Goal: Task Accomplishment & Management: Manage account settings

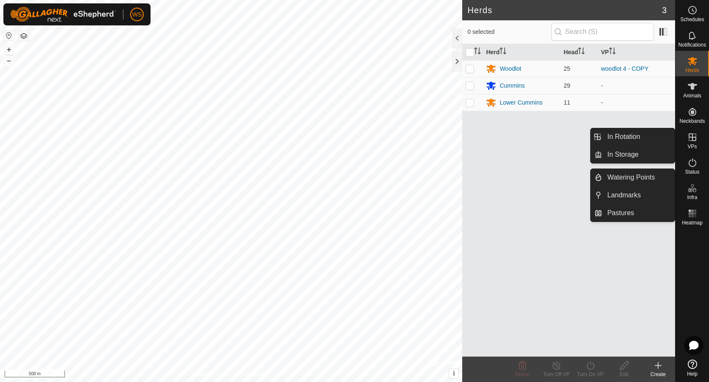
click at [692, 144] on span "VPs" at bounding box center [691, 146] width 9 height 5
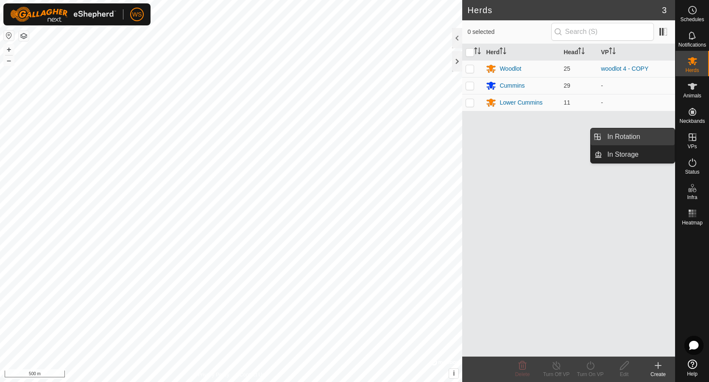
click at [641, 140] on link "In Rotation" at bounding box center [638, 136] width 73 height 17
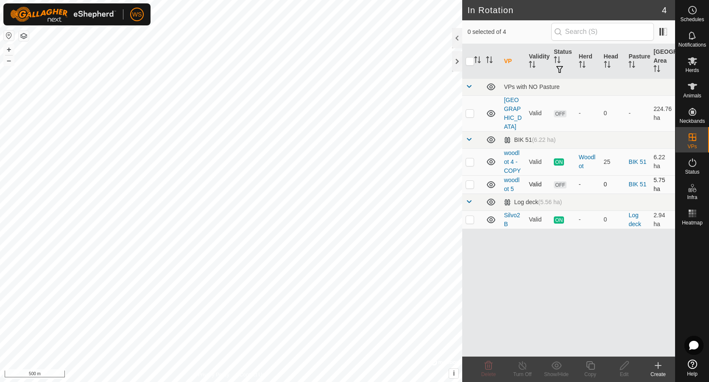
click at [469, 181] on p-checkbox at bounding box center [470, 184] width 8 height 7
click at [557, 369] on icon at bounding box center [556, 366] width 10 height 8
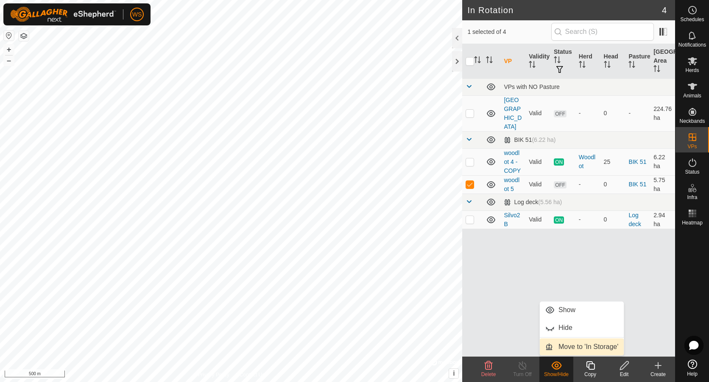
click at [560, 350] on link "Move to 'In Storage'" at bounding box center [582, 347] width 84 height 17
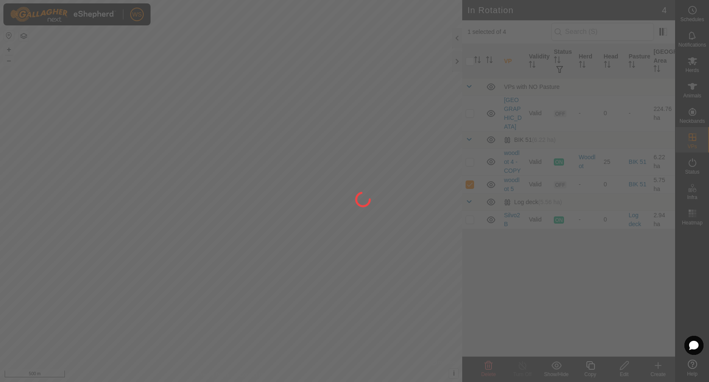
checkbox input "false"
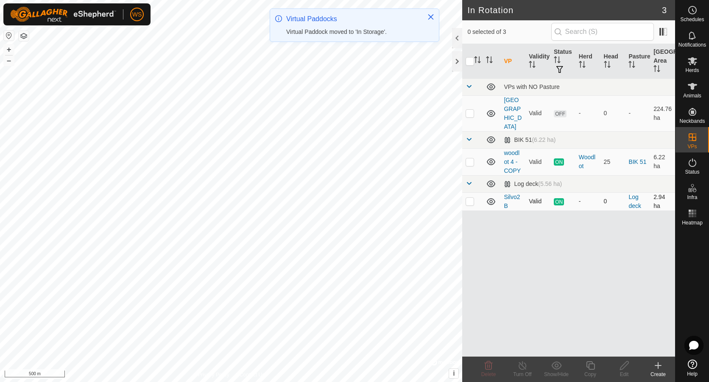
click at [492, 198] on icon at bounding box center [491, 201] width 8 height 7
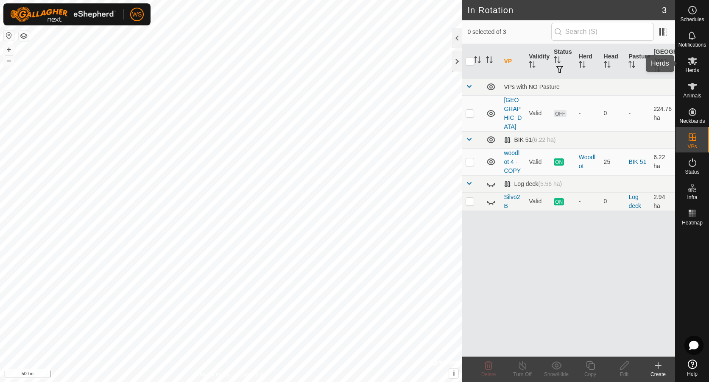
click at [692, 71] on span "Herds" at bounding box center [692, 70] width 14 height 5
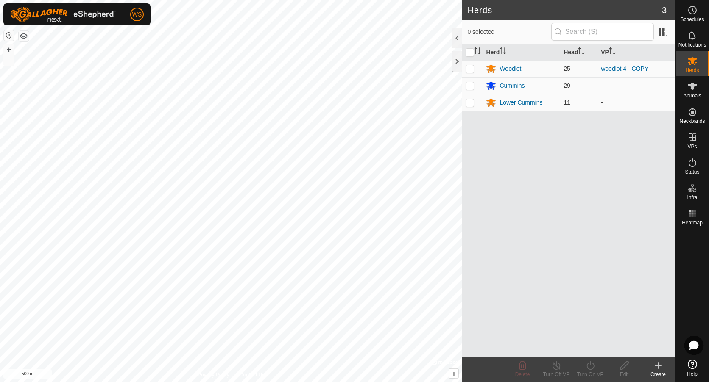
click at [693, 365] on icon at bounding box center [692, 364] width 9 height 9
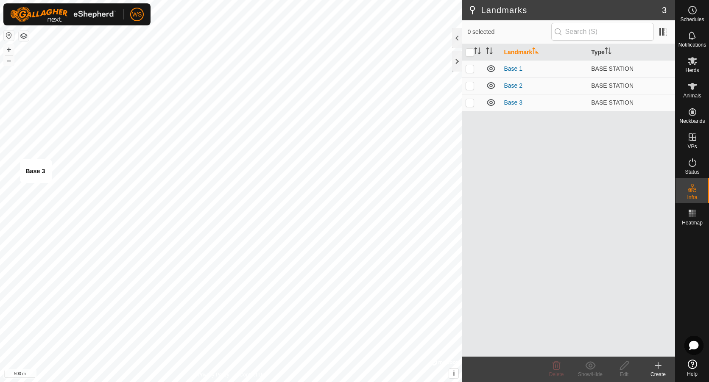
checkbox input "true"
click at [515, 103] on link "Base 3" at bounding box center [513, 102] width 19 height 7
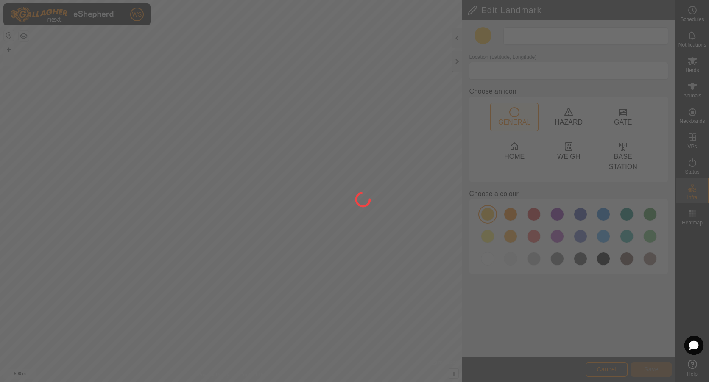
type input "Base 3"
type input "50.956141, -118.797359"
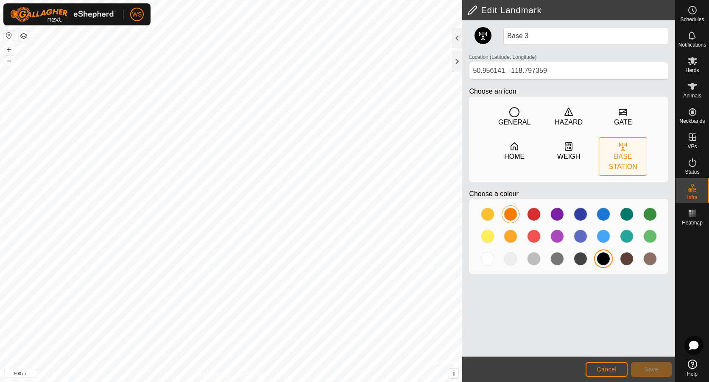
click at [514, 208] on div at bounding box center [511, 215] width 14 height 14
click at [654, 365] on button "Save" at bounding box center [651, 370] width 41 height 15
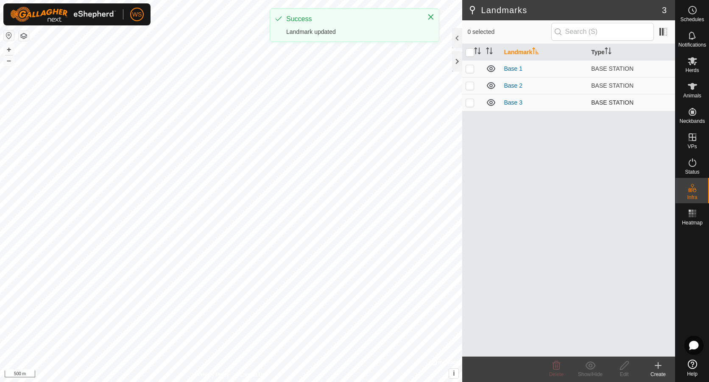
click at [471, 103] on p-checkbox at bounding box center [470, 102] width 8 height 7
checkbox input "true"
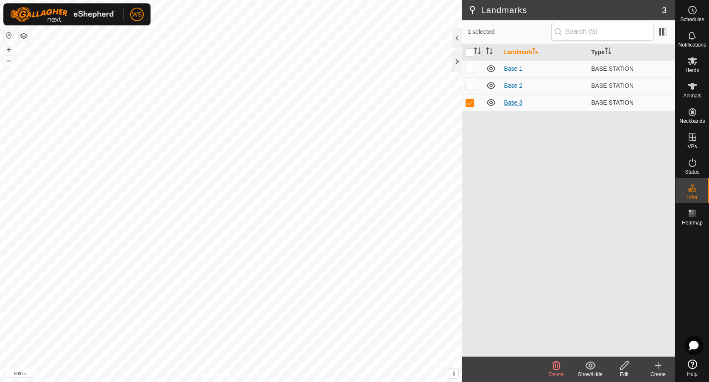
click at [513, 104] on link "Base 3" at bounding box center [513, 102] width 19 height 7
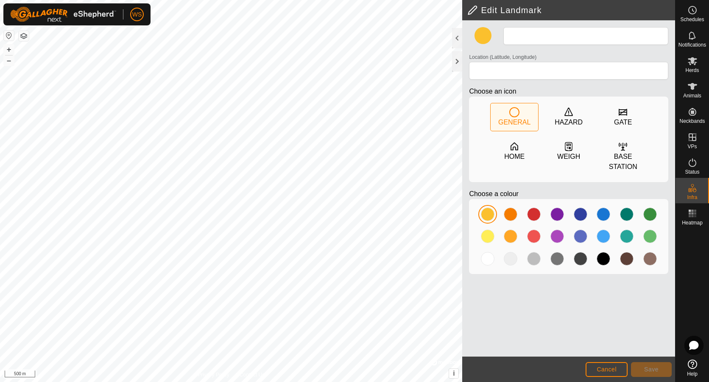
type input "Base 3"
type input "50.956141, -118.797359"
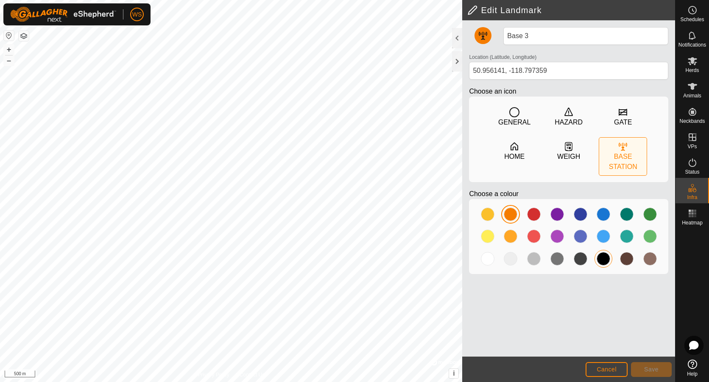
click at [602, 252] on div at bounding box center [604, 259] width 14 height 14
click at [654, 365] on button "Save" at bounding box center [651, 370] width 41 height 15
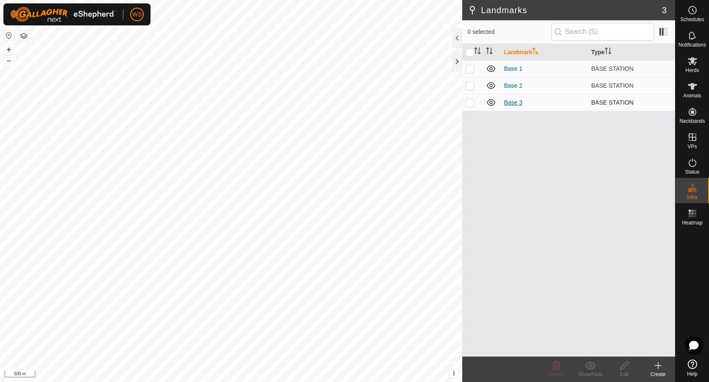
click at [517, 102] on link "Base 3" at bounding box center [513, 102] width 19 height 7
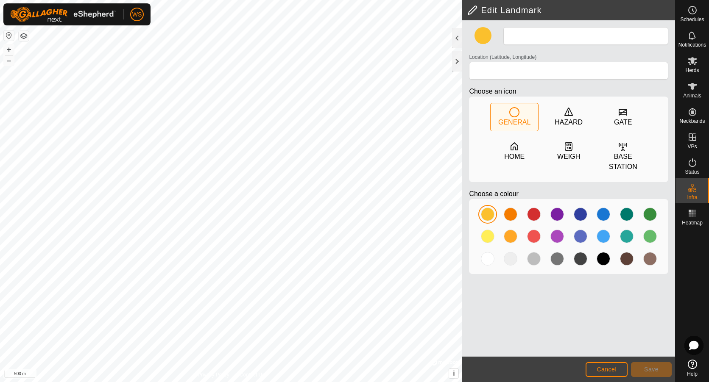
type input "Base 3"
type input "50.956141, -118.797359"
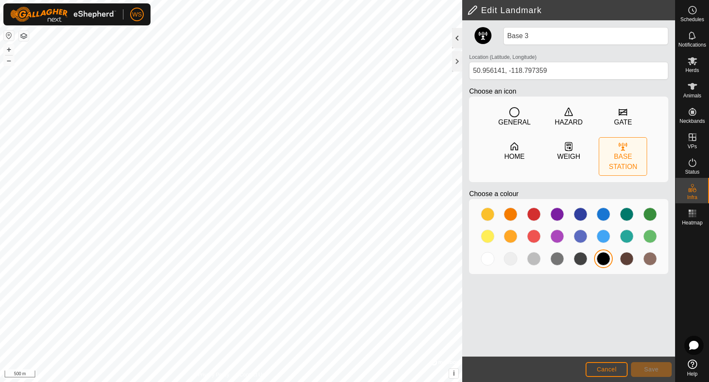
click at [454, 38] on div at bounding box center [457, 38] width 10 height 20
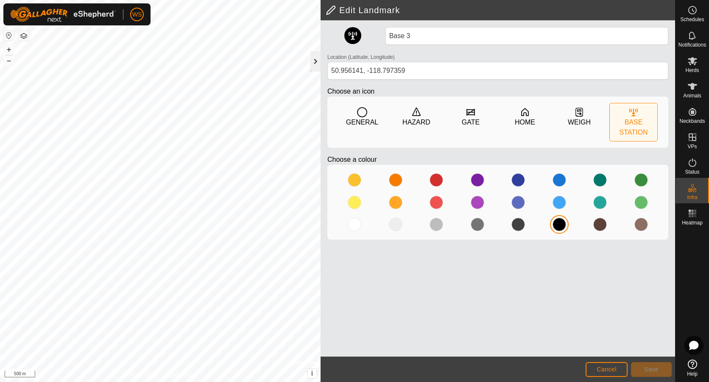
click at [316, 61] on div at bounding box center [315, 61] width 10 height 20
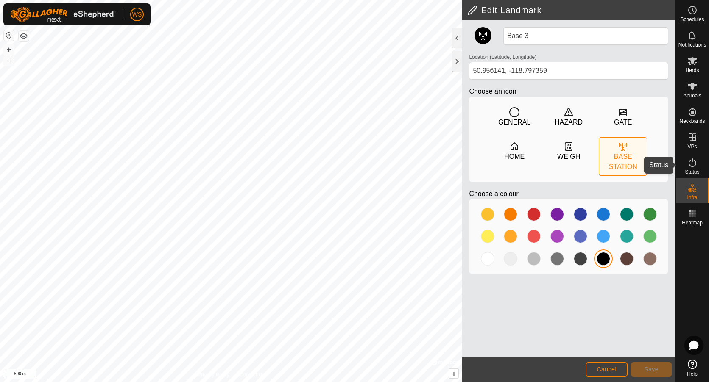
click at [695, 167] on icon at bounding box center [692, 163] width 10 height 10
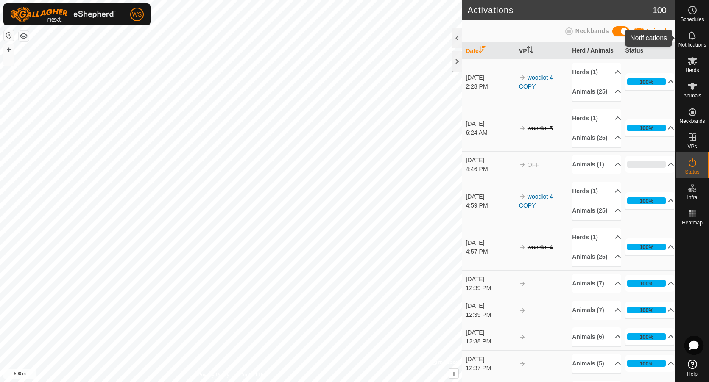
click at [693, 41] on es-notification-svg-icon at bounding box center [692, 36] width 15 height 14
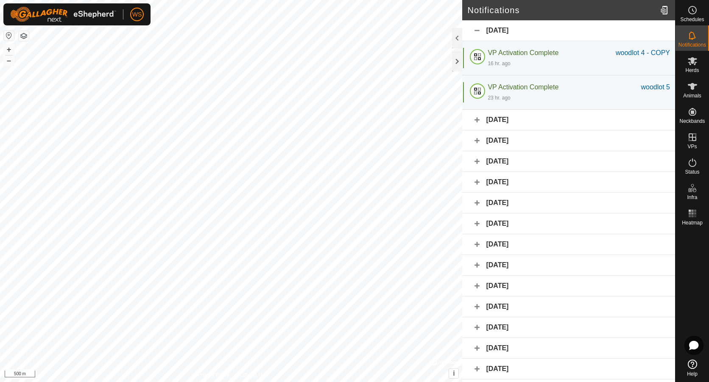
click at [478, 120] on div "[DATE]" at bounding box center [568, 120] width 213 height 21
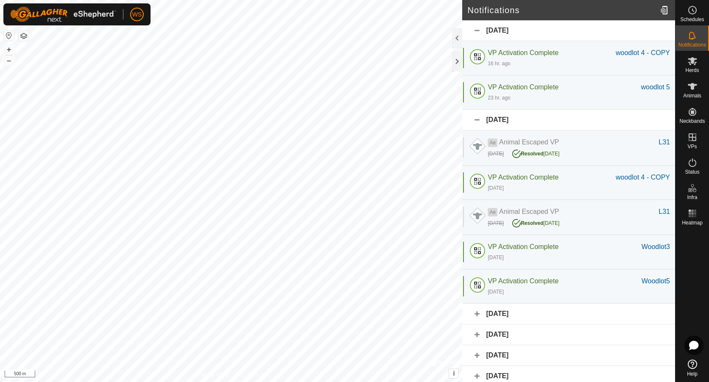
click at [476, 316] on div "[DATE]" at bounding box center [568, 314] width 213 height 21
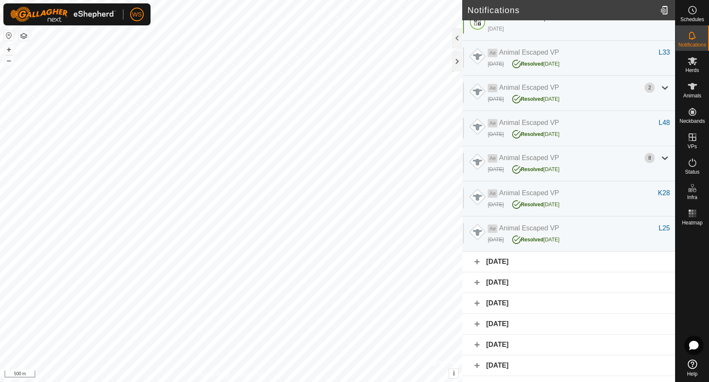
scroll to position [382, 0]
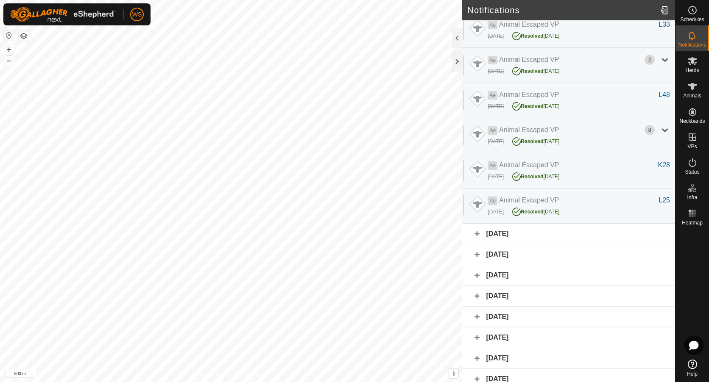
click at [476, 237] on div "[DATE]" at bounding box center [568, 234] width 213 height 21
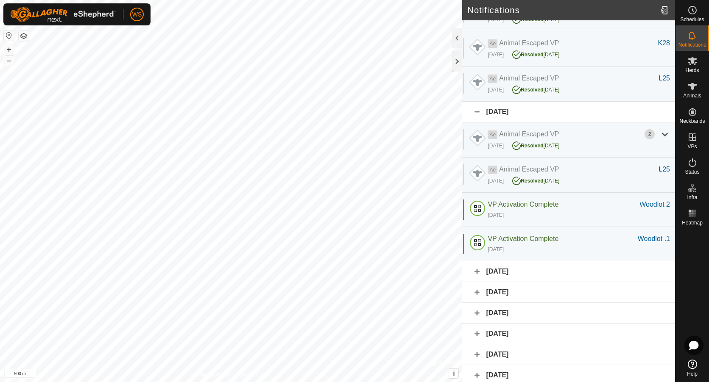
scroll to position [509, 0]
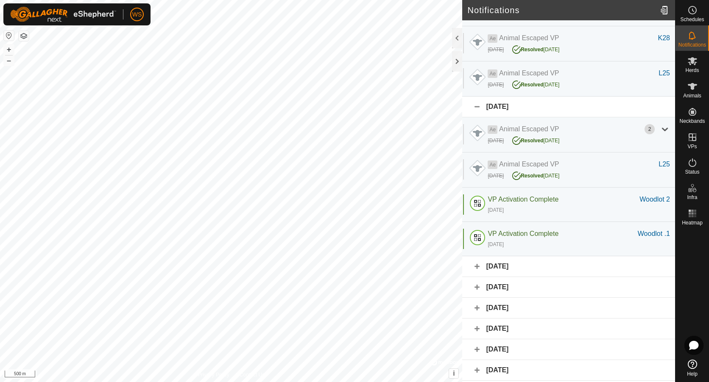
click at [475, 264] on div "[DATE]" at bounding box center [568, 267] width 213 height 21
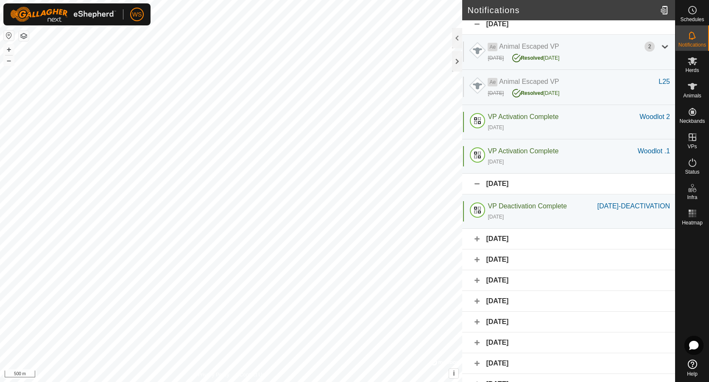
scroll to position [594, 0]
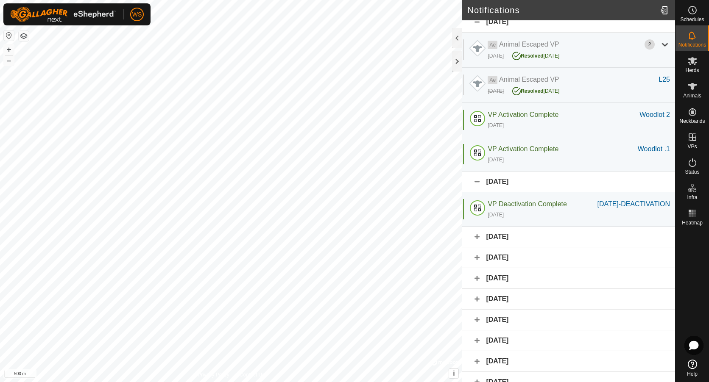
click at [479, 248] on div "[DATE]" at bounding box center [568, 237] width 213 height 21
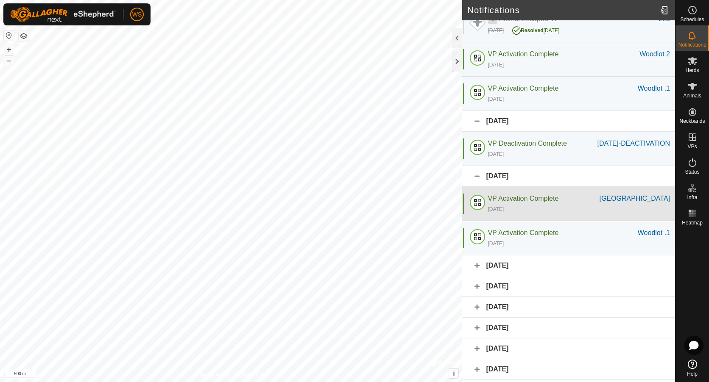
scroll to position [721, 0]
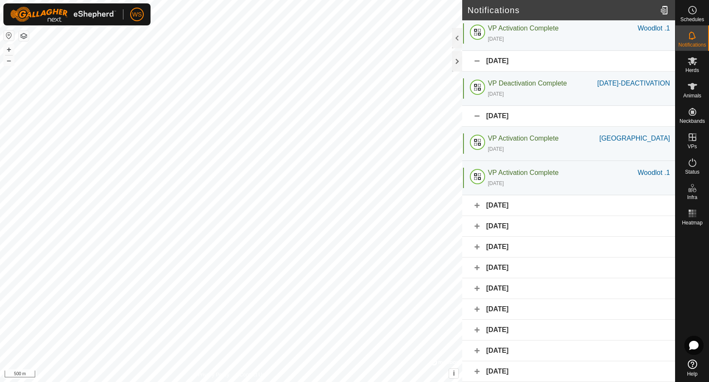
click at [474, 58] on div "[DATE]" at bounding box center [568, 61] width 213 height 21
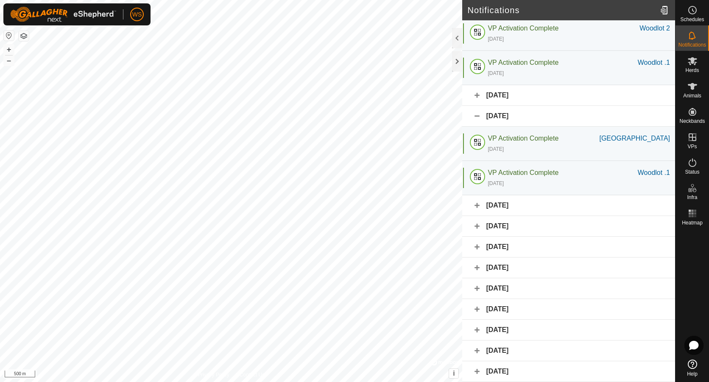
scroll to position [680, 0]
click at [476, 115] on div "[DATE]" at bounding box center [568, 116] width 213 height 21
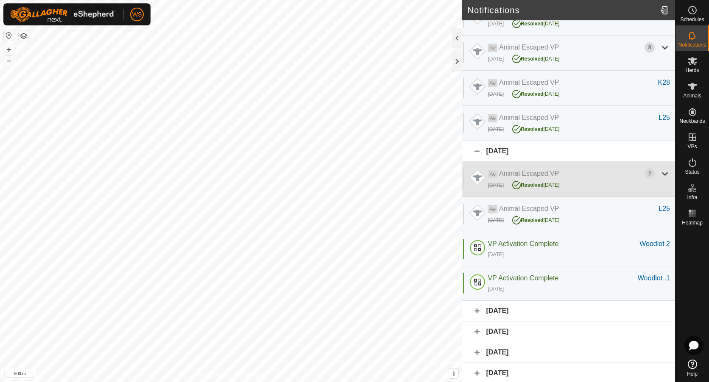
scroll to position [442, 0]
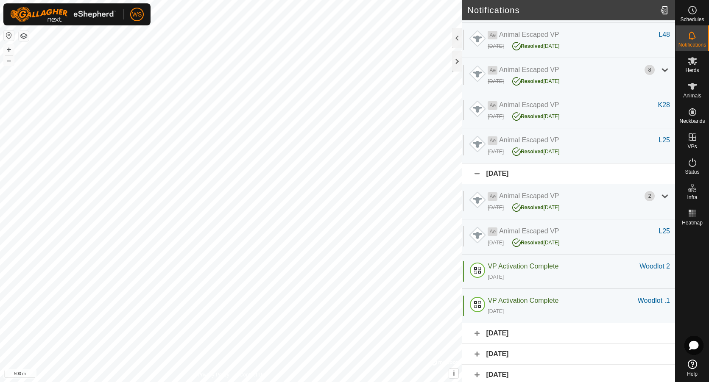
click at [480, 173] on div "[DATE]" at bounding box center [568, 174] width 213 height 21
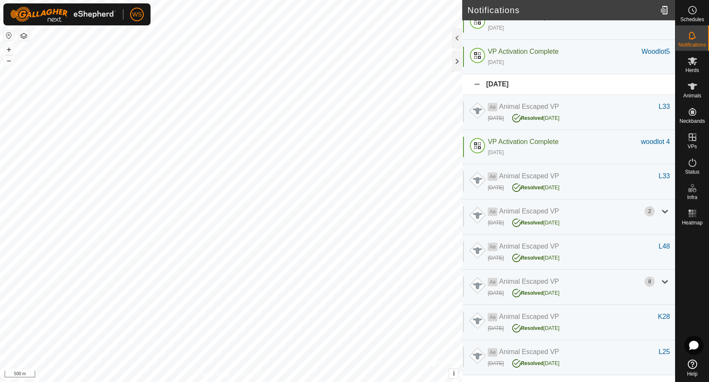
click at [478, 84] on div "[DATE]" at bounding box center [568, 84] width 213 height 21
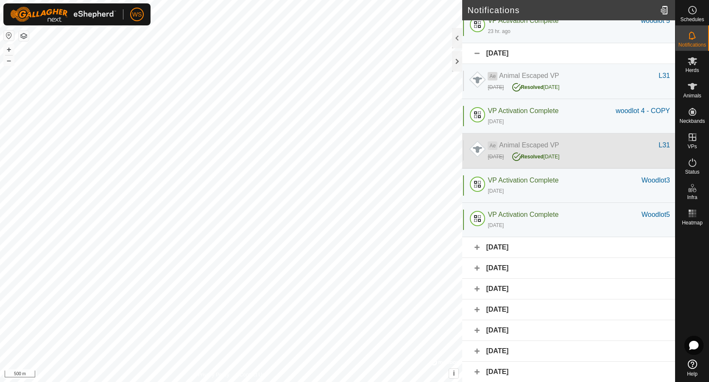
scroll to position [64, 0]
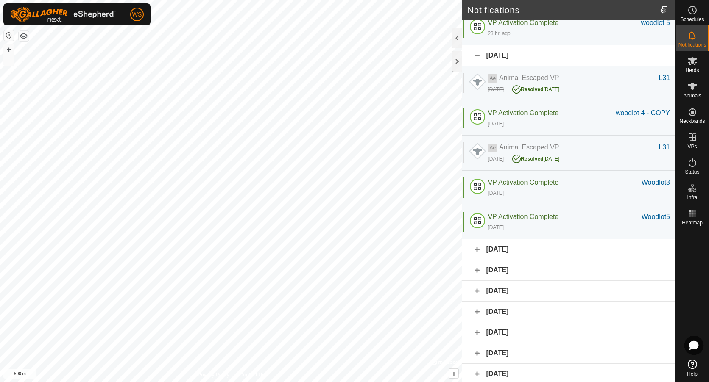
click at [479, 57] on div "[DATE]" at bounding box center [568, 55] width 213 height 21
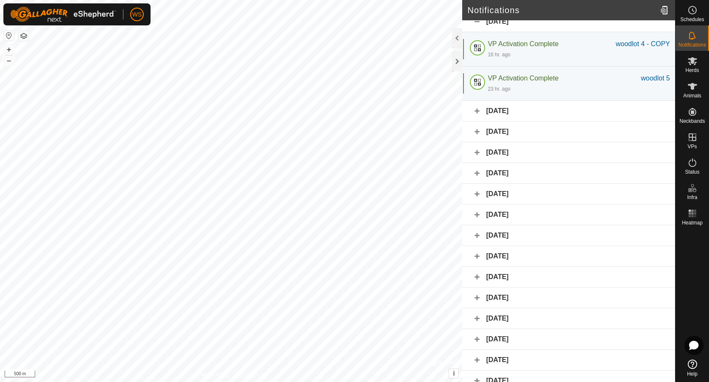
scroll to position [0, 0]
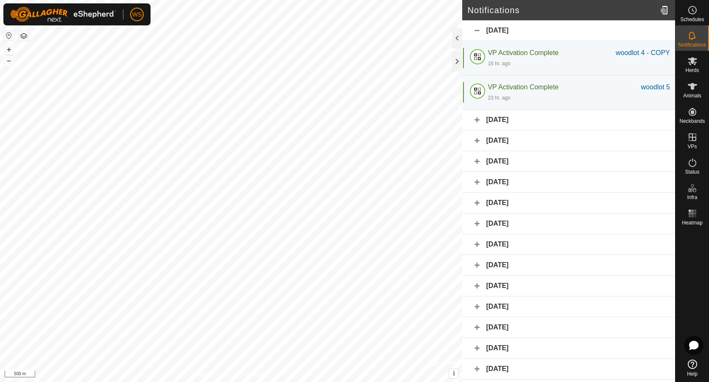
click at [477, 29] on div "[DATE]" at bounding box center [568, 30] width 213 height 21
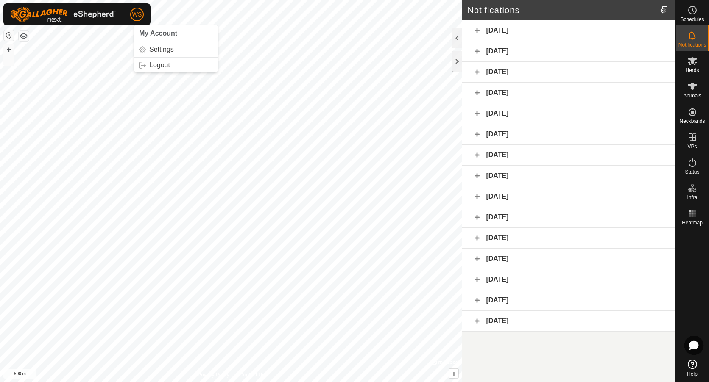
click at [137, 14] on span "WS" at bounding box center [137, 14] width 10 height 9
click at [153, 49] on link "Settings" at bounding box center [176, 50] width 84 height 14
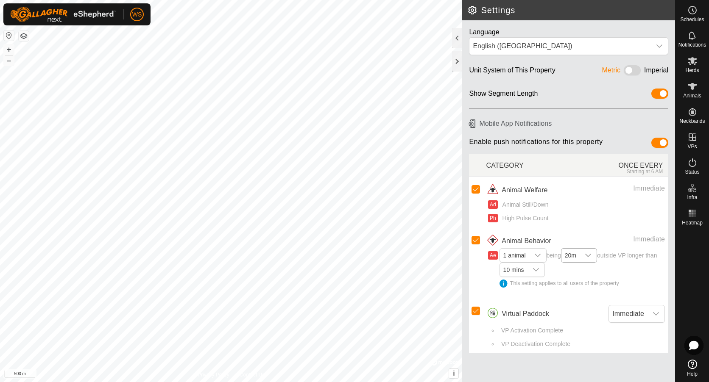
click at [591, 257] on icon "dropdown trigger" at bounding box center [588, 255] width 6 height 3
click at [474, 13] on h2 "Settings" at bounding box center [571, 10] width 208 height 10
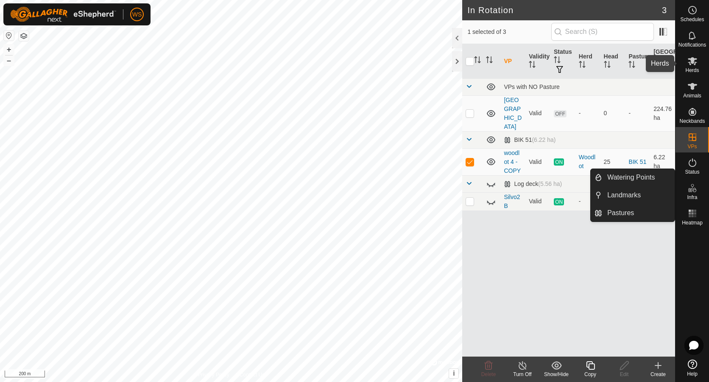
click at [693, 64] on icon at bounding box center [692, 61] width 10 height 10
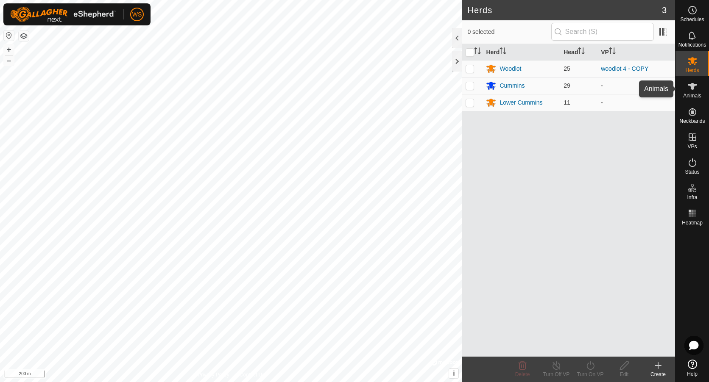
click at [692, 89] on icon at bounding box center [692, 86] width 9 height 7
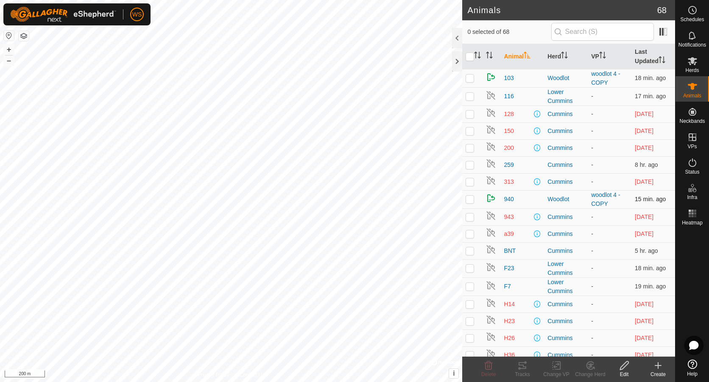
click at [470, 198] on p-checkbox at bounding box center [470, 199] width 8 height 7
checkbox input "true"
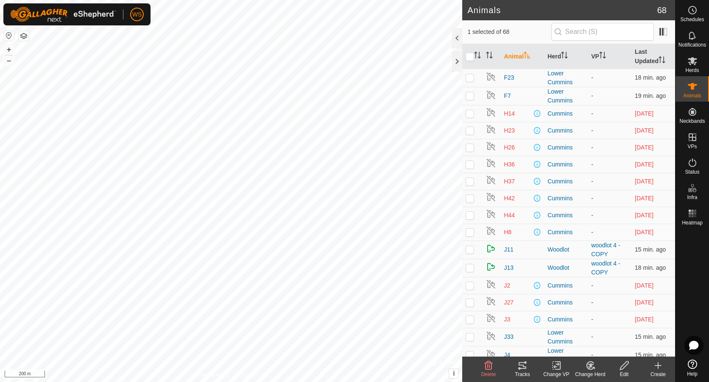
scroll to position [254, 0]
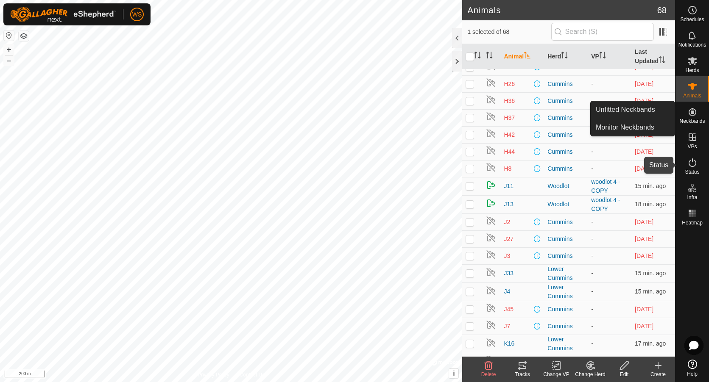
click at [693, 167] on icon at bounding box center [692, 163] width 10 height 10
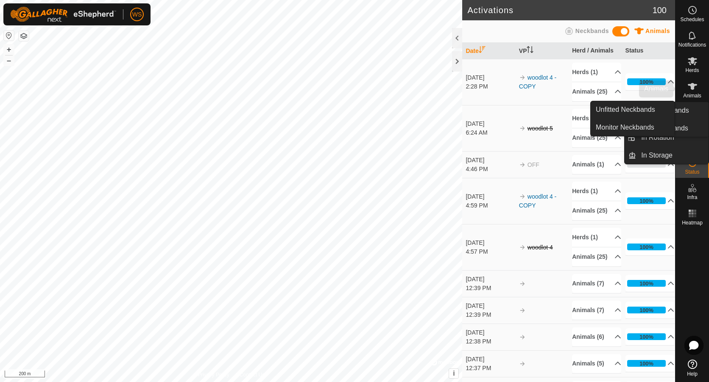
click at [692, 89] on icon at bounding box center [692, 86] width 9 height 7
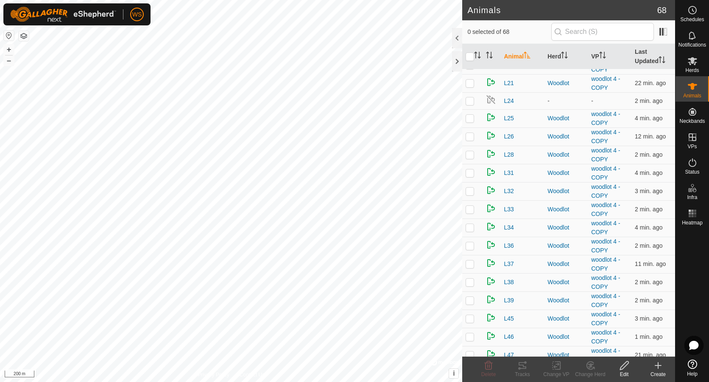
scroll to position [913, 0]
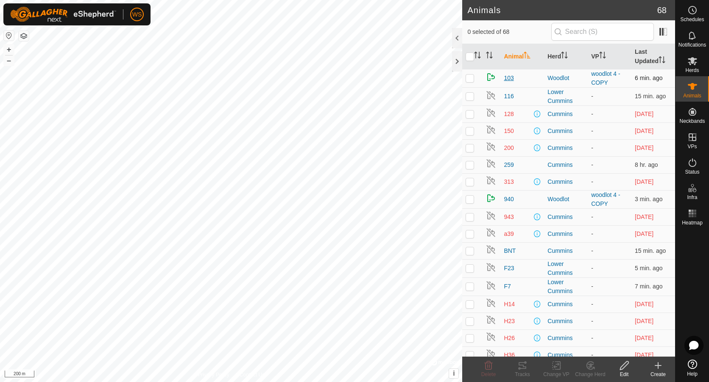
click at [510, 78] on span "103" at bounding box center [509, 78] width 10 height 9
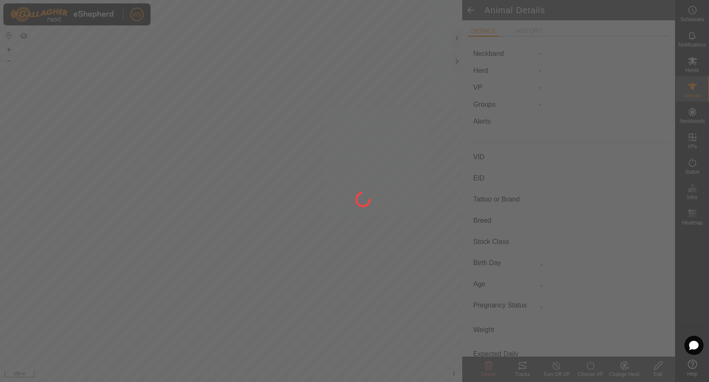
type input "103"
type input "-"
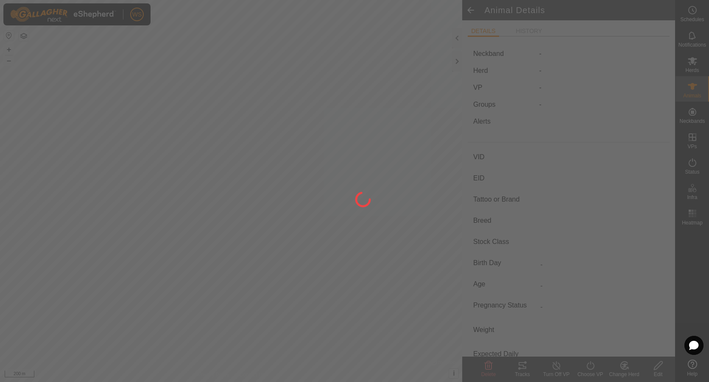
type input "0 kg"
type input "-"
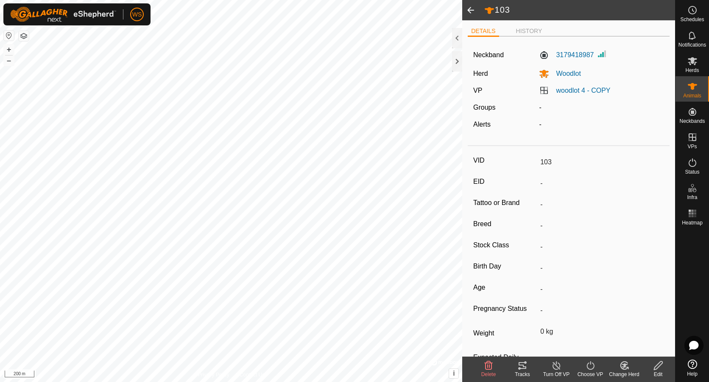
click at [471, 11] on span at bounding box center [470, 10] width 17 height 20
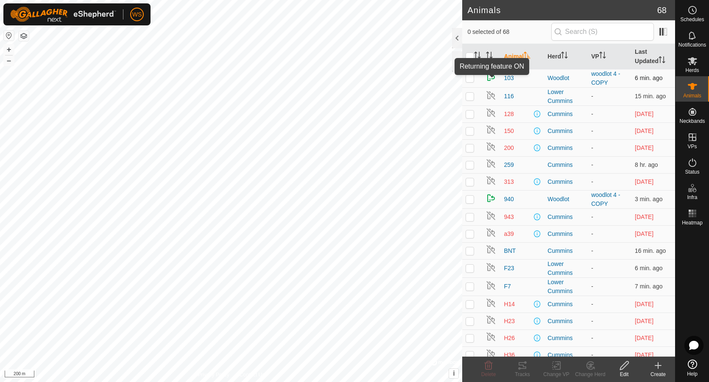
click at [492, 79] on img at bounding box center [491, 77] width 10 height 10
click at [470, 77] on p-checkbox at bounding box center [470, 78] width 8 height 7
checkbox input "true"
click at [624, 367] on icon at bounding box center [624, 366] width 11 height 10
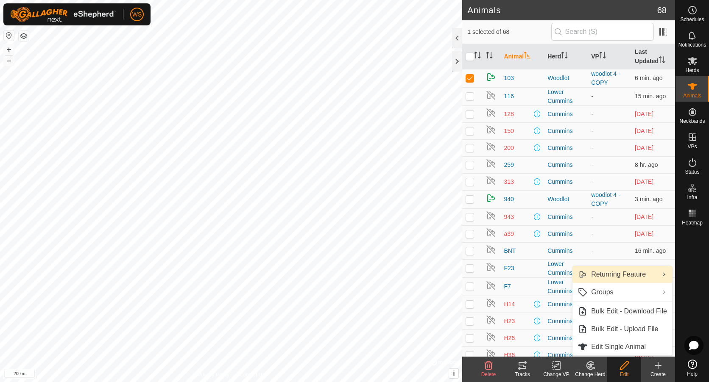
click at [651, 277] on link "Returning Feature" at bounding box center [622, 274] width 100 height 17
click at [689, 269] on div at bounding box center [691, 293] width 33 height 128
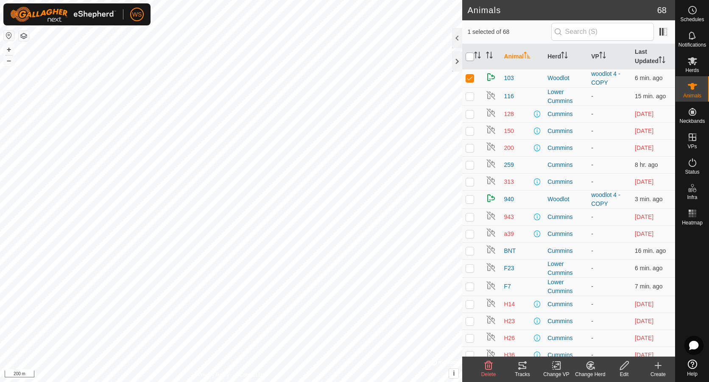
click at [468, 55] on input "checkbox" at bounding box center [470, 57] width 8 height 8
checkbox input "true"
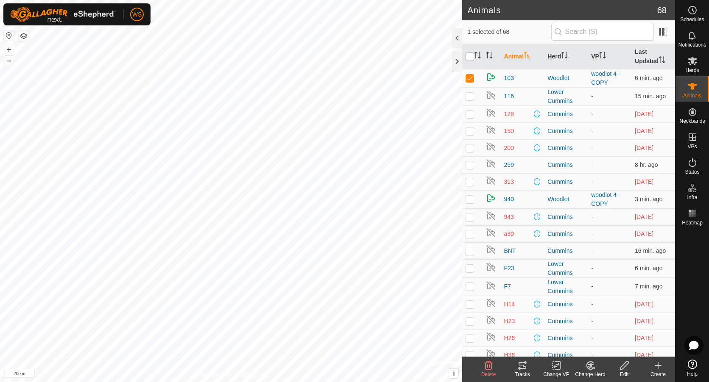
checkbox input "true"
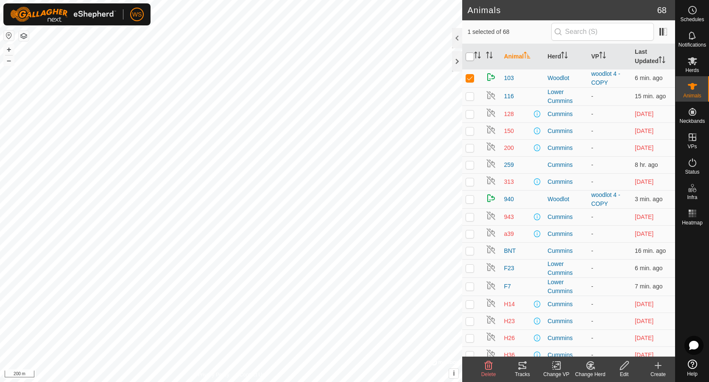
checkbox input "true"
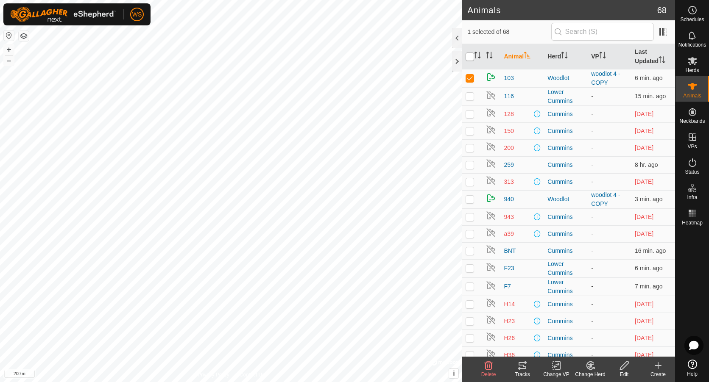
checkbox input "true"
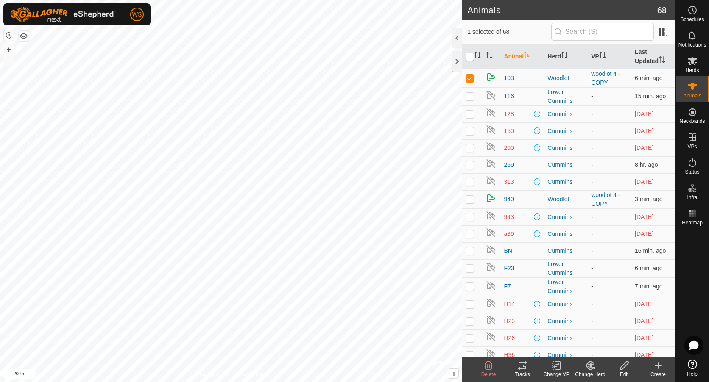
checkbox input "true"
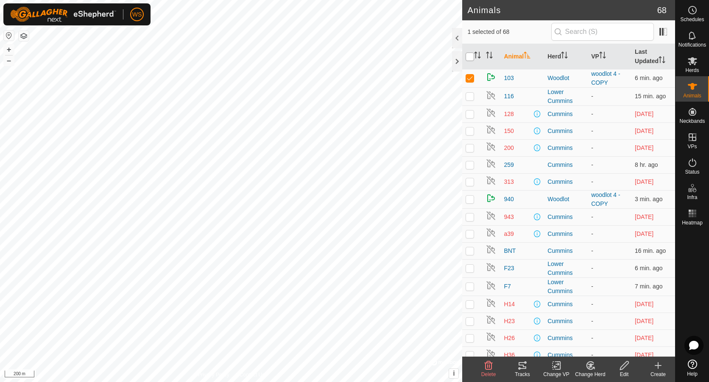
checkbox input "true"
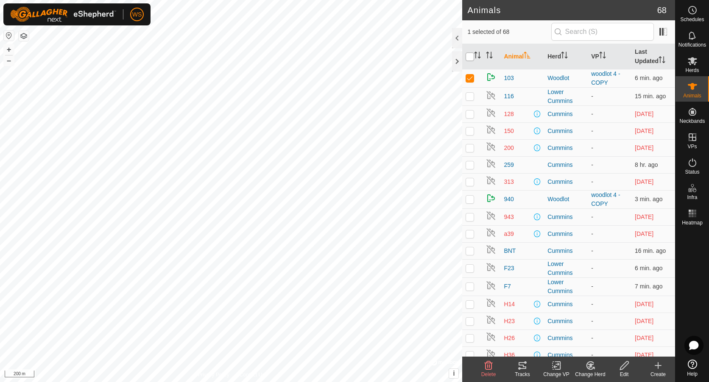
checkbox input "true"
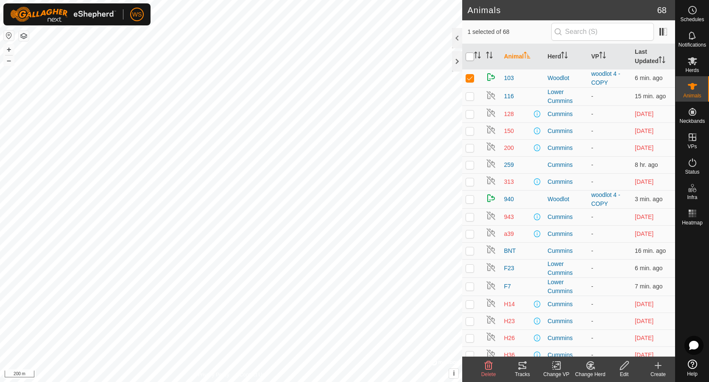
checkbox input "true"
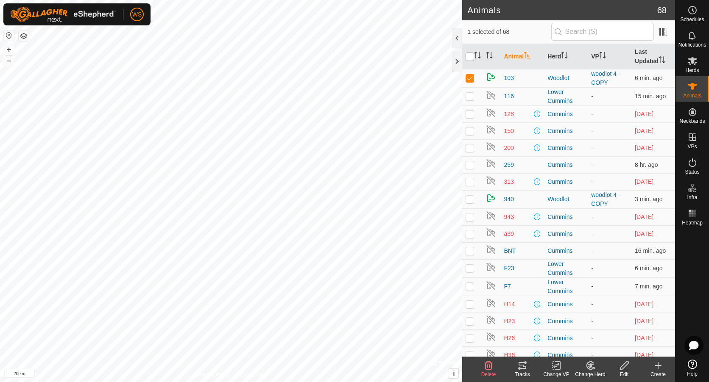
checkbox input "true"
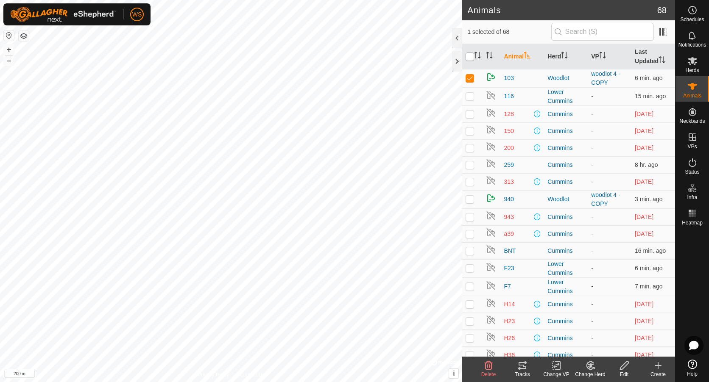
checkbox input "true"
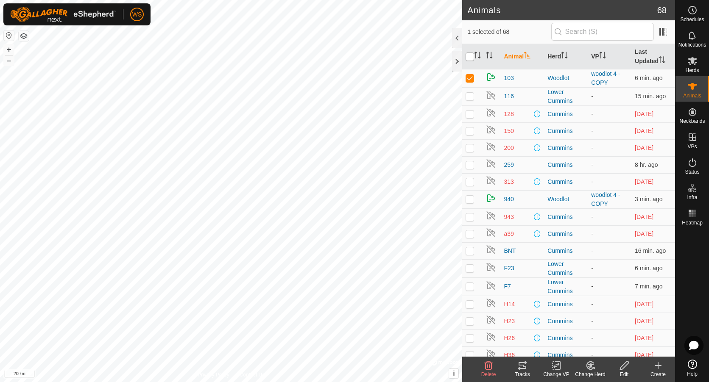
checkbox input "true"
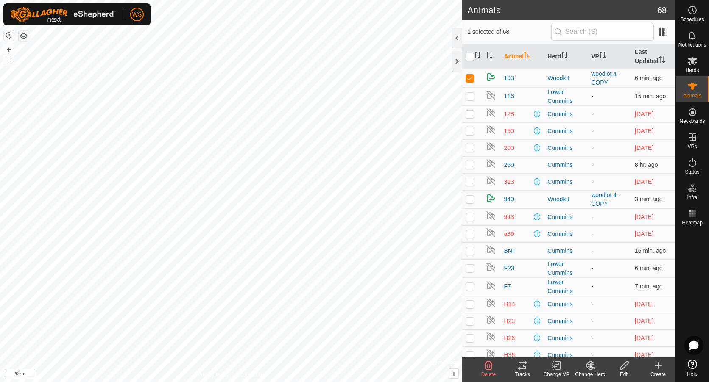
checkbox input "true"
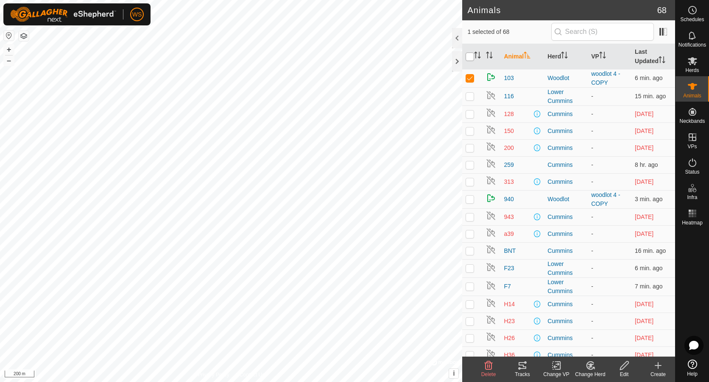
checkbox input "true"
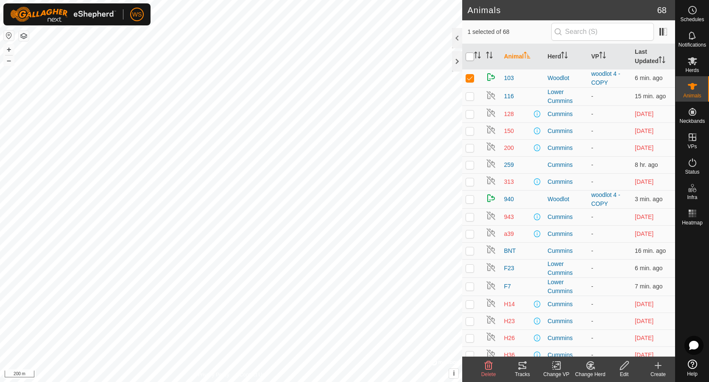
checkbox input "true"
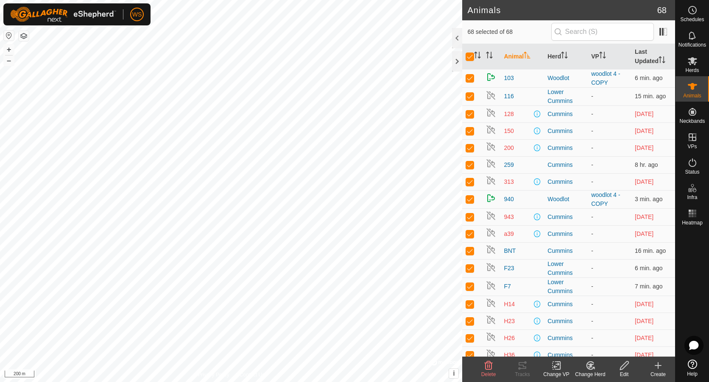
click at [627, 370] on icon at bounding box center [624, 366] width 11 height 10
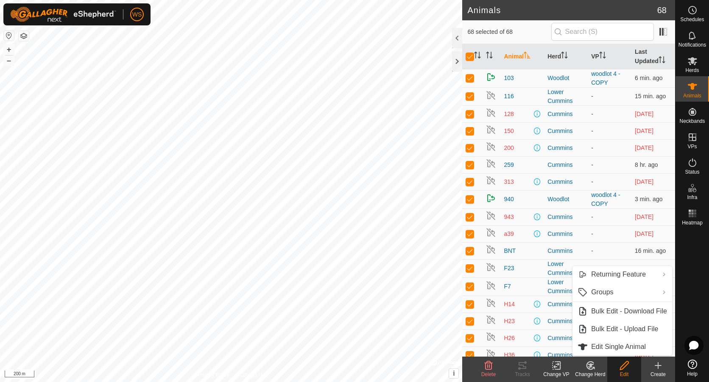
click at [696, 256] on div at bounding box center [691, 293] width 33 height 128
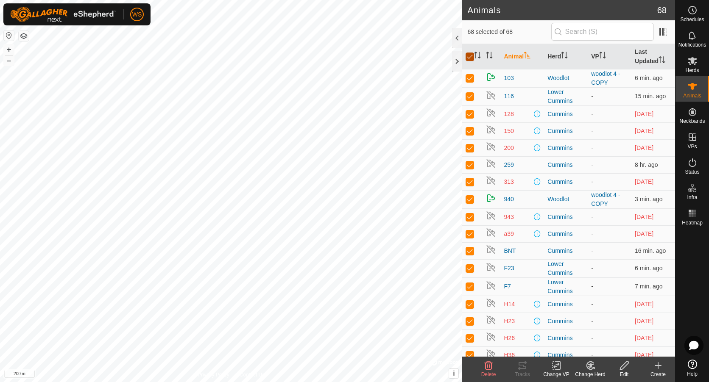
click at [470, 56] on input "checkbox" at bounding box center [470, 57] width 8 height 8
checkbox input "false"
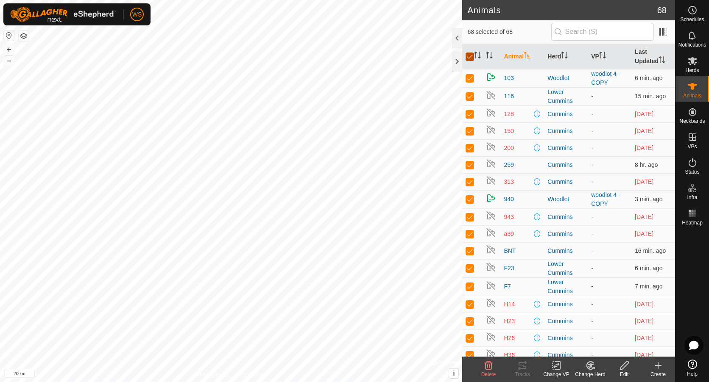
checkbox input "false"
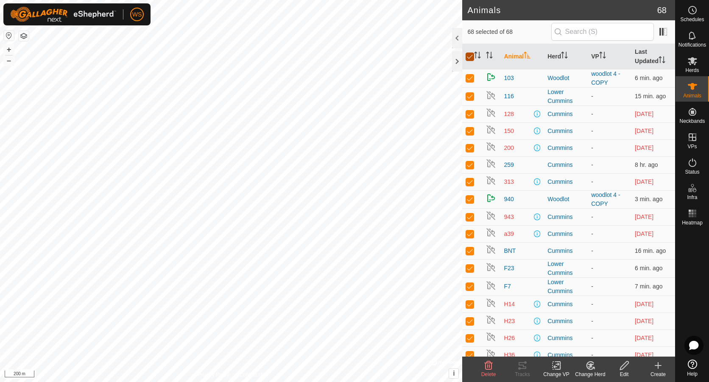
checkbox input "false"
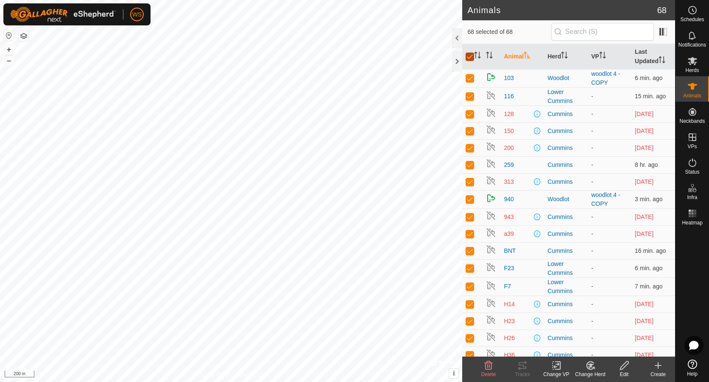
checkbox input "false"
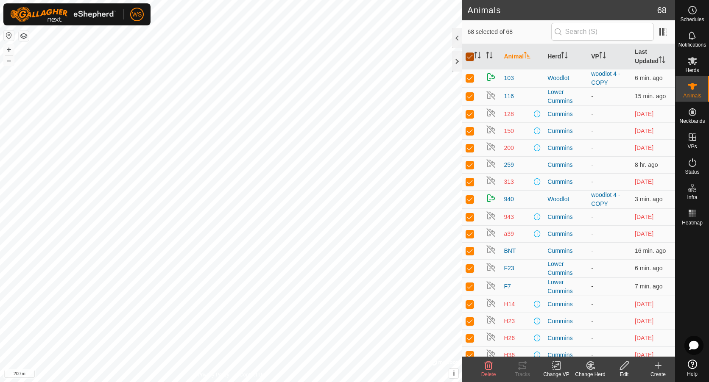
checkbox input "false"
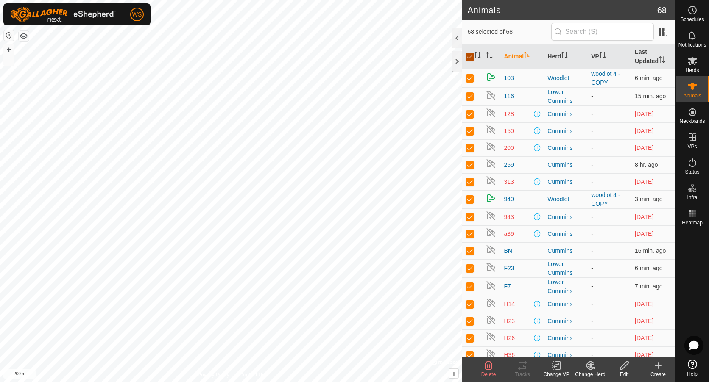
checkbox input "false"
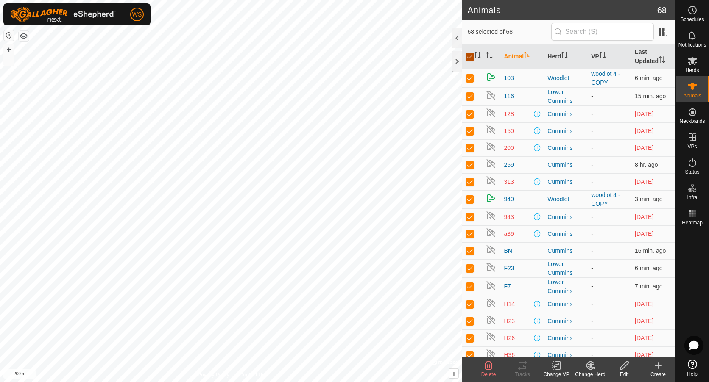
checkbox input "false"
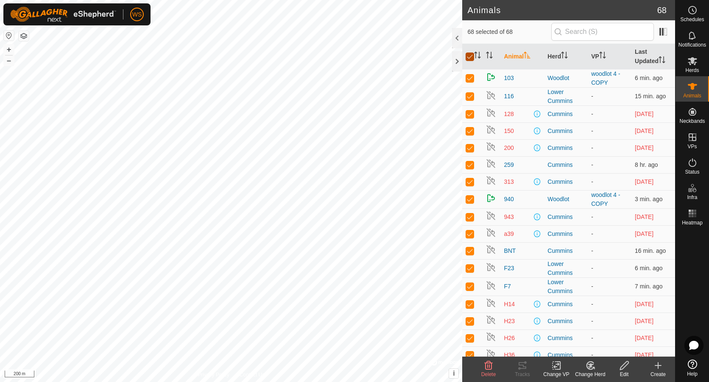
checkbox input "false"
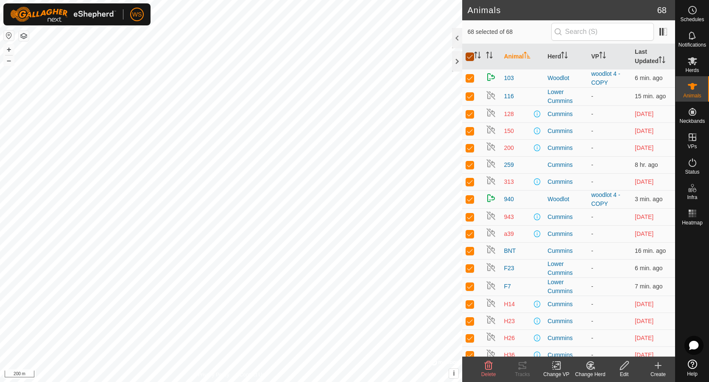
checkbox input "false"
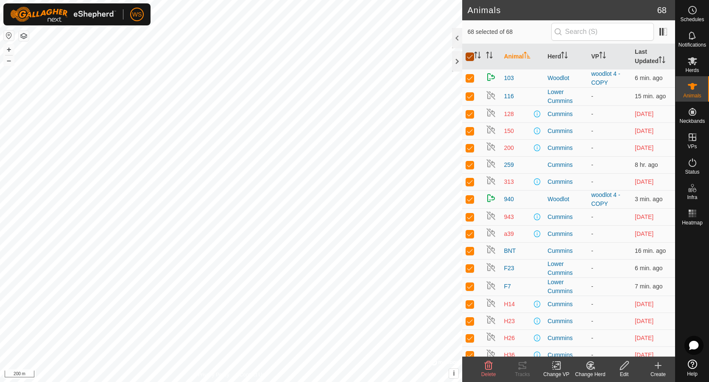
checkbox input "false"
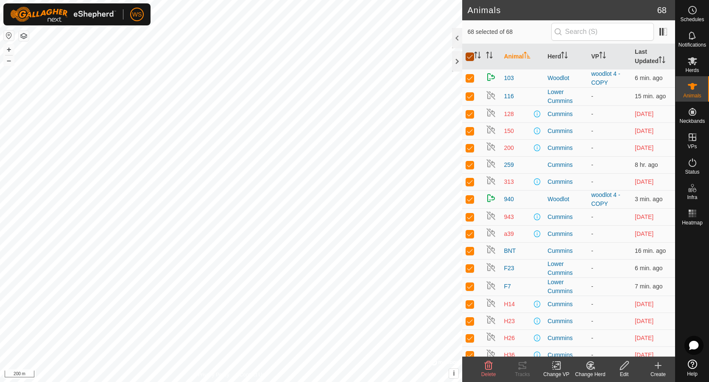
checkbox input "false"
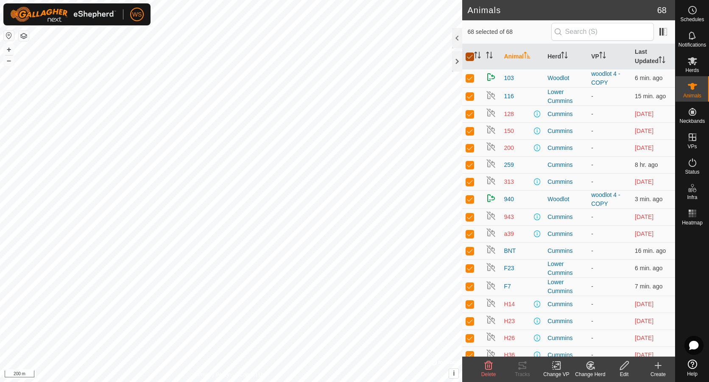
checkbox input "false"
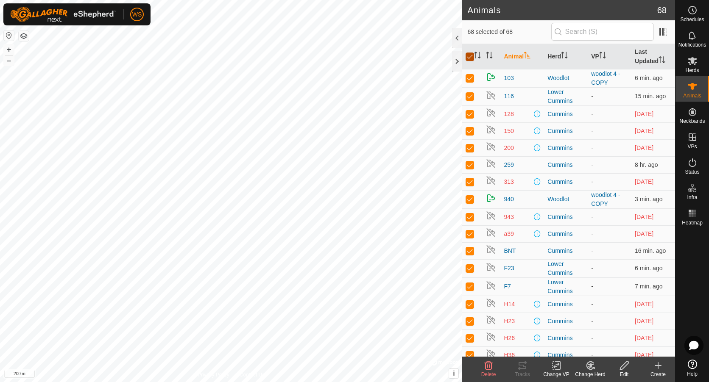
checkbox input "false"
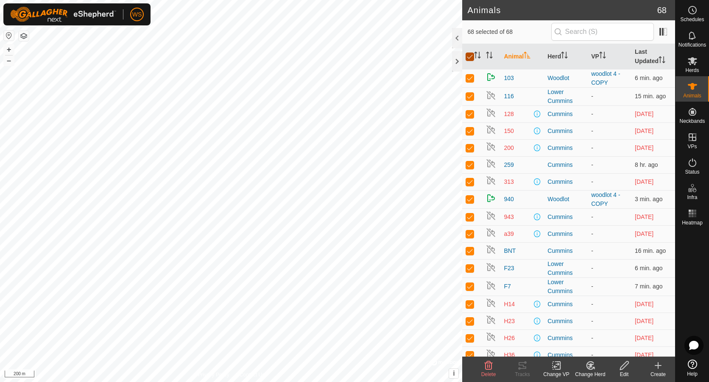
checkbox input "false"
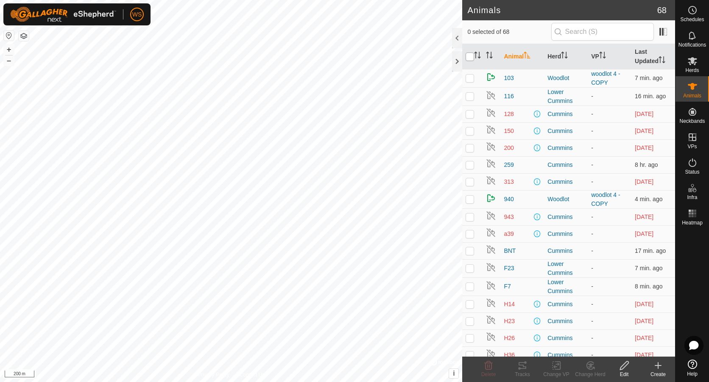
click at [472, 57] on input "checkbox" at bounding box center [470, 57] width 8 height 8
checkbox input "true"
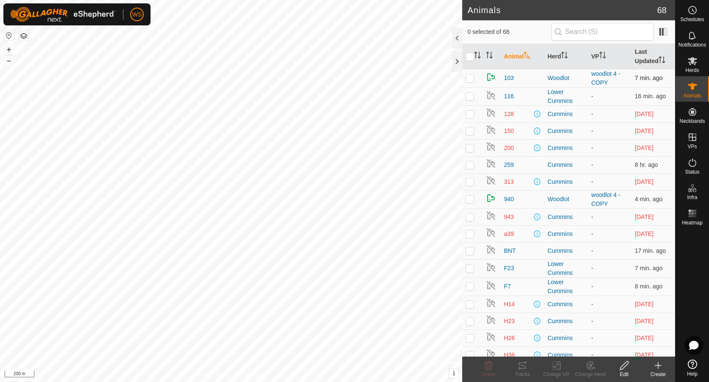
checkbox input "true"
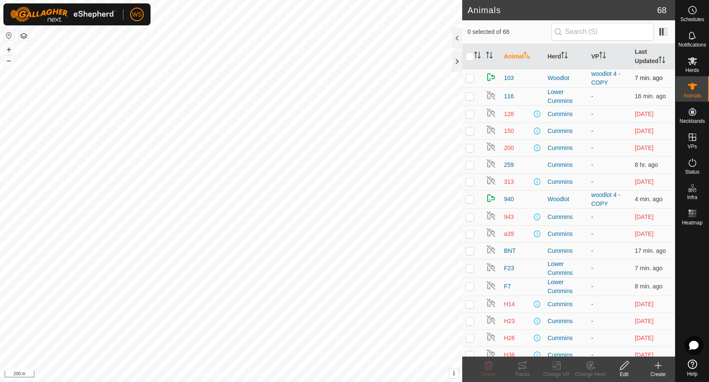
checkbox input "true"
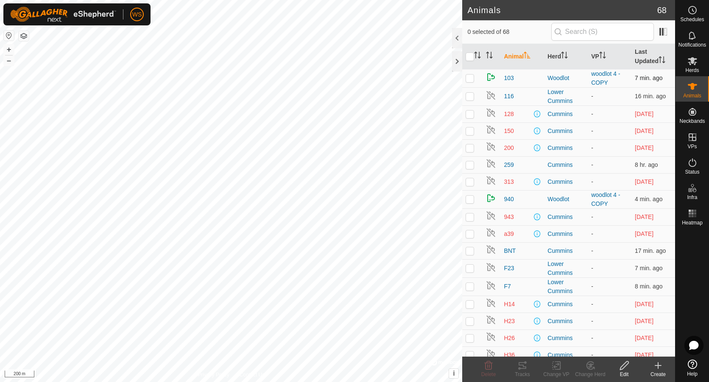
checkbox input "true"
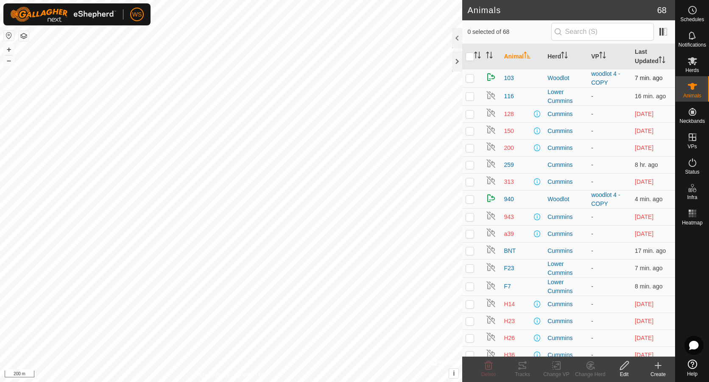
checkbox input "true"
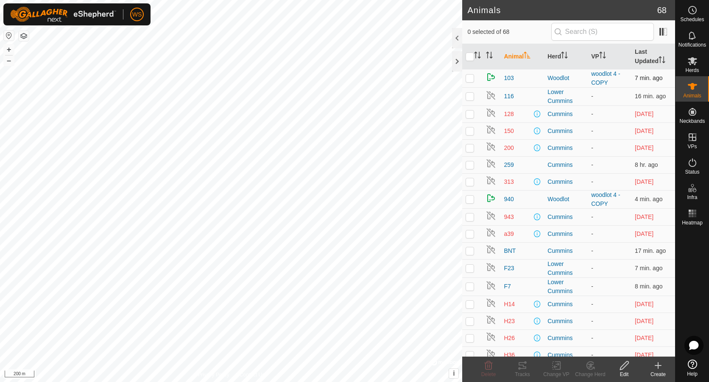
checkbox input "true"
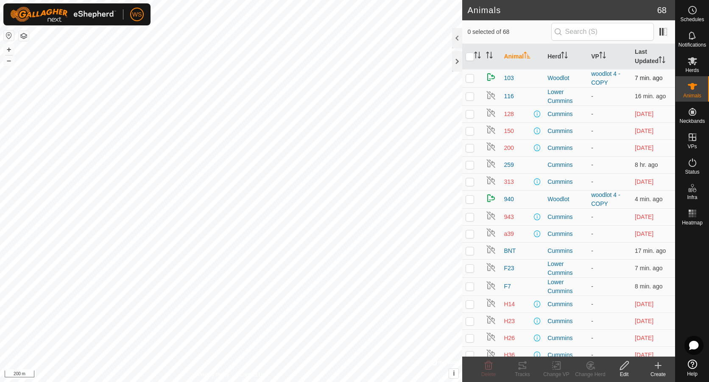
checkbox input "true"
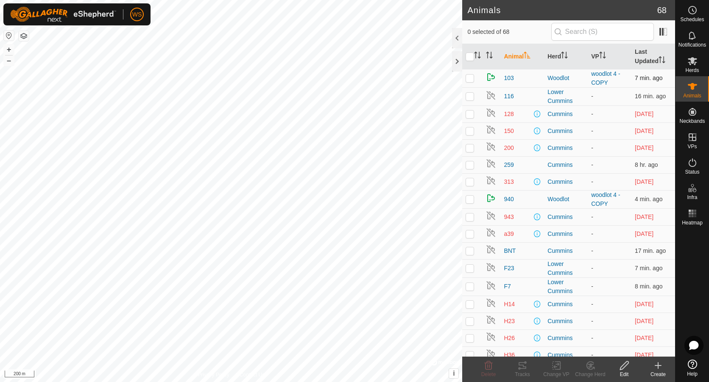
checkbox input "true"
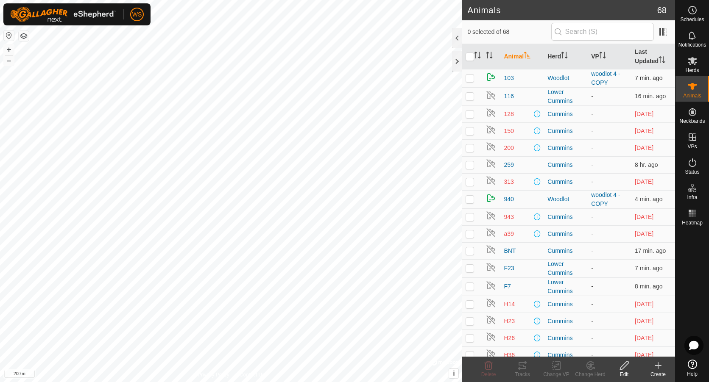
checkbox input "true"
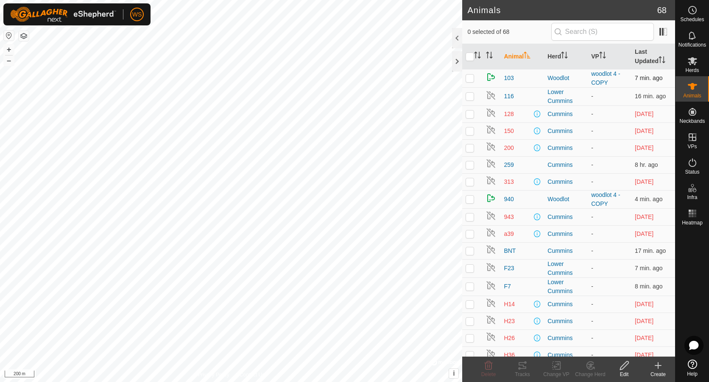
checkbox input "true"
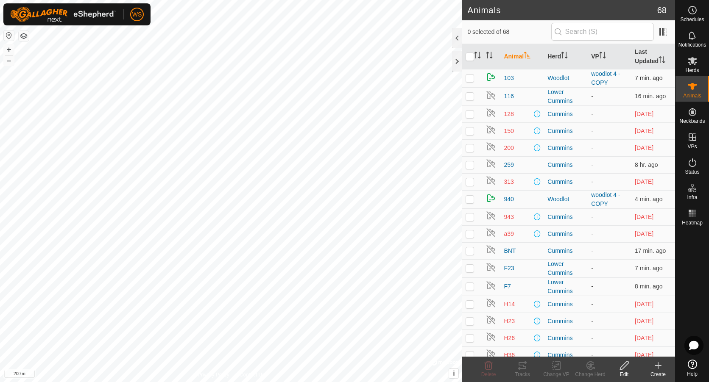
checkbox input "true"
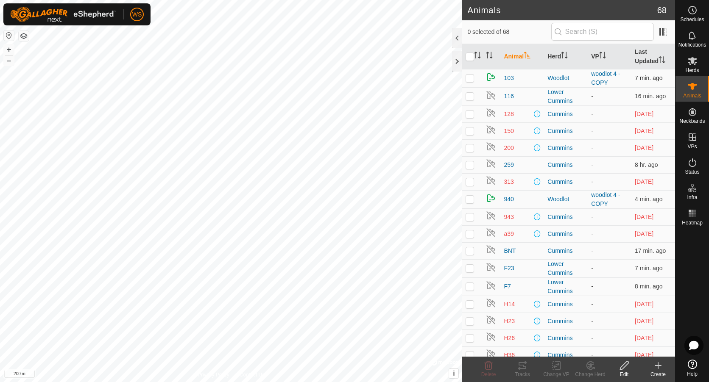
checkbox input "true"
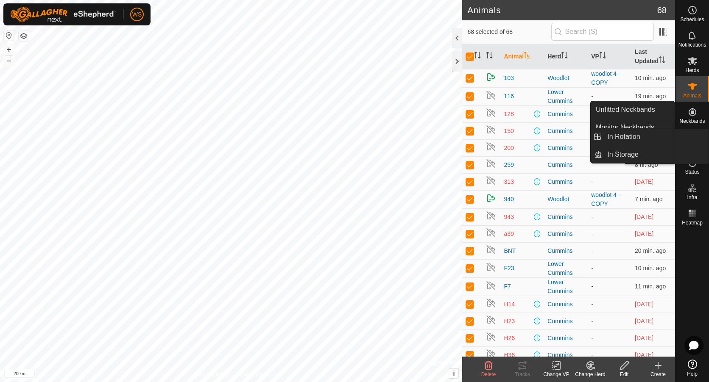
click at [696, 139] on icon at bounding box center [692, 137] width 10 height 10
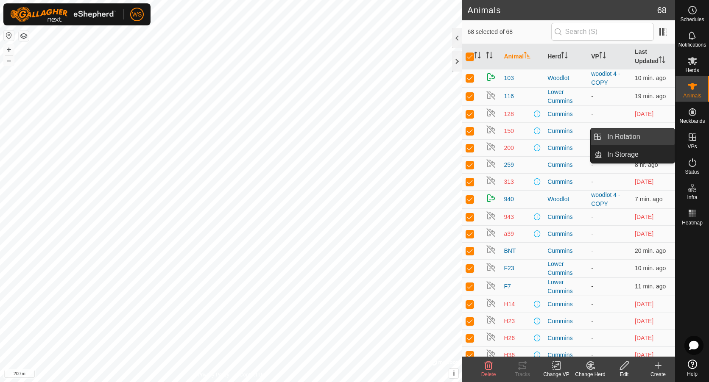
click at [639, 132] on link "In Rotation" at bounding box center [638, 136] width 73 height 17
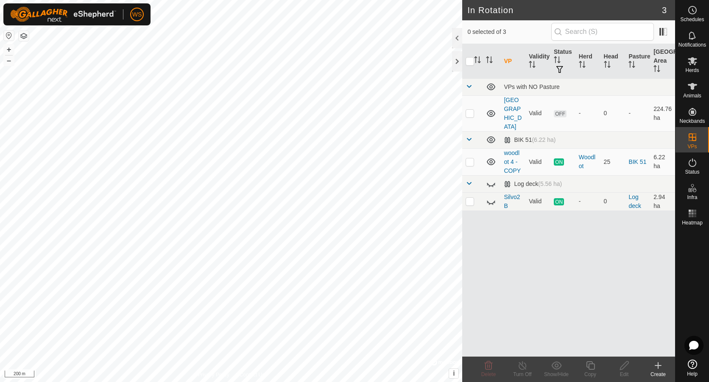
click at [658, 374] on div "Create" at bounding box center [658, 375] width 34 height 8
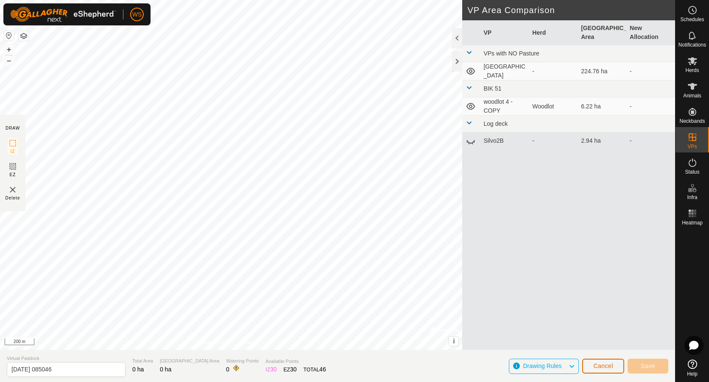
click at [617, 368] on button "Cancel" at bounding box center [603, 366] width 42 height 15
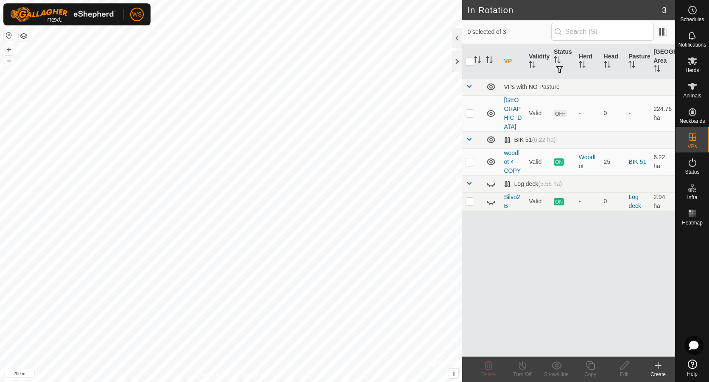
click at [657, 370] on icon at bounding box center [658, 366] width 10 height 10
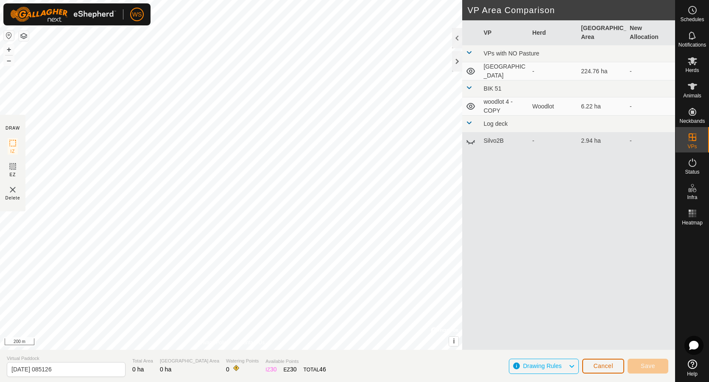
click at [608, 369] on span "Cancel" at bounding box center [603, 366] width 20 height 7
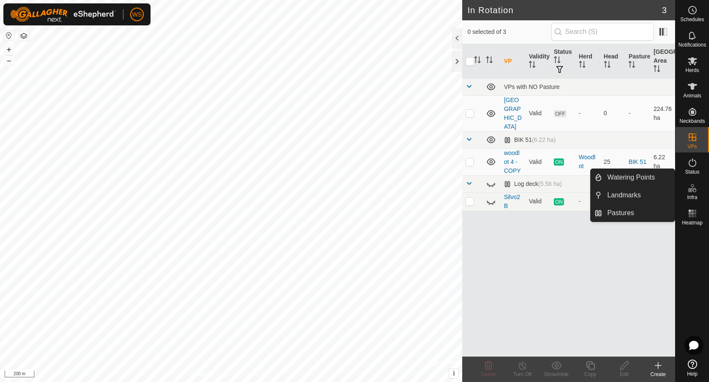
click at [692, 193] on es-infrastructure-svg-icon at bounding box center [692, 188] width 15 height 14
click at [616, 193] on link "Landmarks" at bounding box center [638, 195] width 73 height 17
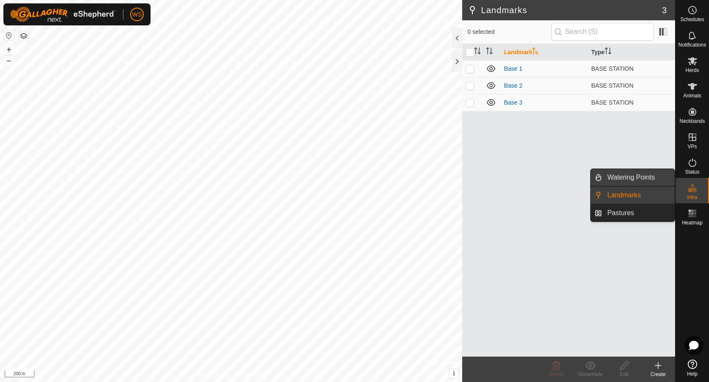
click at [625, 177] on link "Watering Points" at bounding box center [638, 177] width 73 height 17
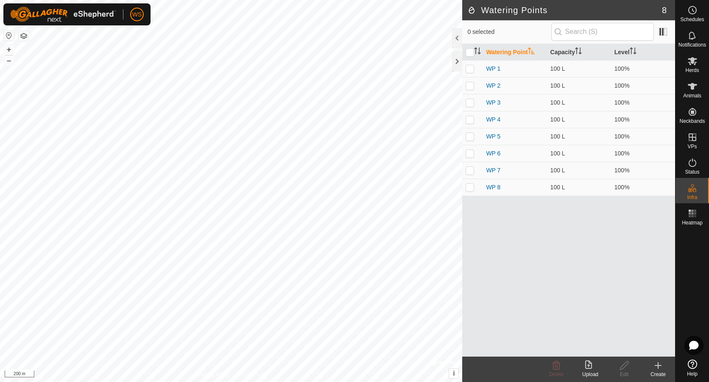
click at [593, 374] on div "Upload" at bounding box center [590, 375] width 34 height 8
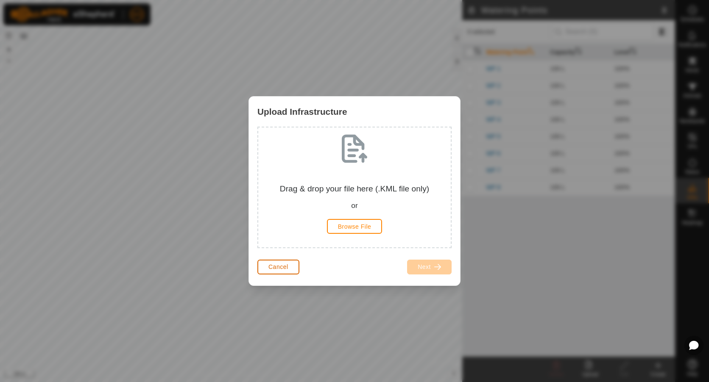
click at [280, 272] on button "Cancel" at bounding box center [278, 267] width 42 height 15
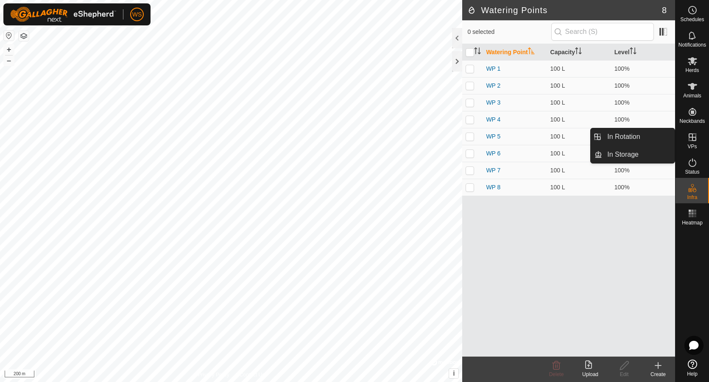
drag, startPoint x: 692, startPoint y: 152, endPoint x: 686, endPoint y: 145, distance: 9.7
click at [686, 145] on div "VPs" at bounding box center [691, 139] width 33 height 25
click at [692, 139] on icon at bounding box center [693, 138] width 8 height 8
click at [647, 137] on link "In Rotation" at bounding box center [638, 136] width 73 height 17
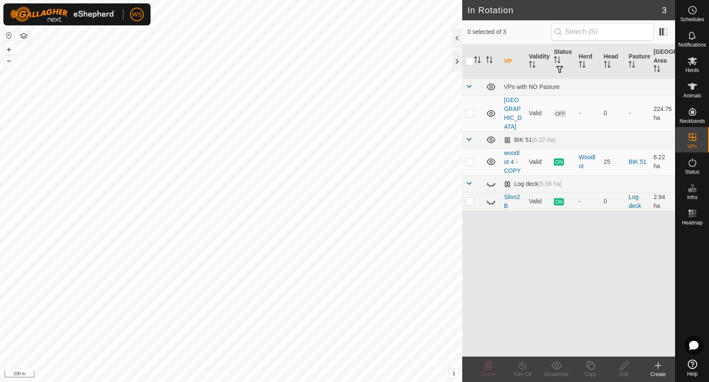
click at [656, 368] on icon at bounding box center [658, 366] width 10 height 10
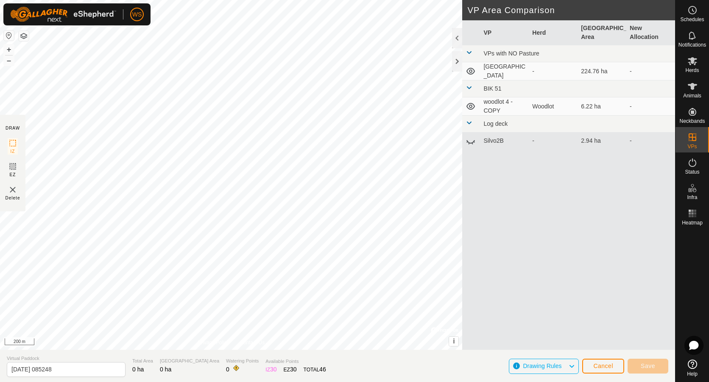
click at [572, 365] on icon at bounding box center [571, 366] width 7 height 11
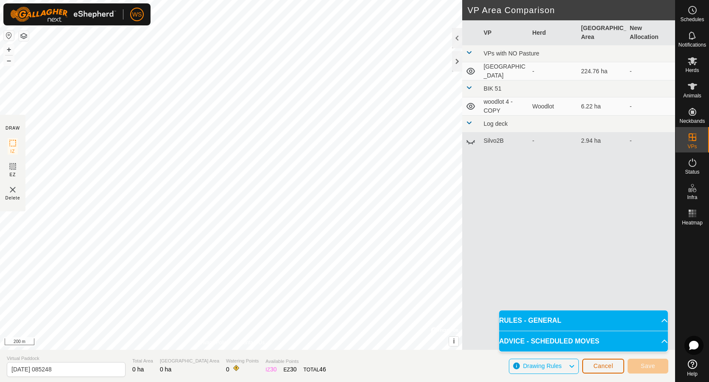
click at [608, 363] on span "Cancel" at bounding box center [603, 366] width 20 height 7
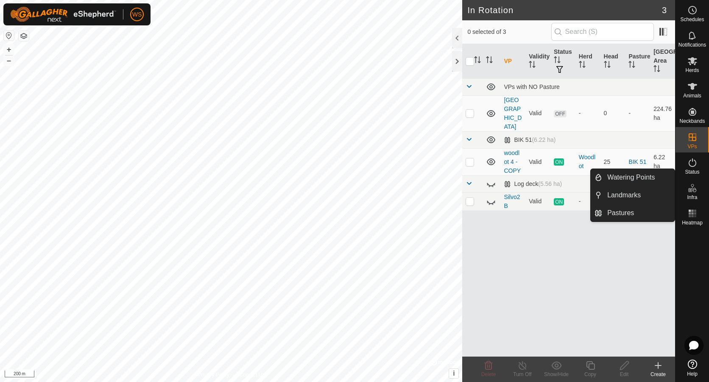
click at [696, 195] on span "Infra" at bounding box center [692, 197] width 10 height 5
click at [631, 215] on link "Pastures" at bounding box center [638, 213] width 73 height 17
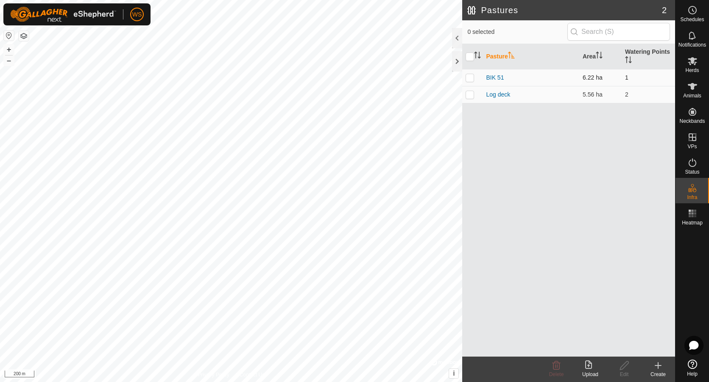
click at [469, 79] on p-checkbox at bounding box center [470, 77] width 8 height 7
click at [469, 80] on p-checkbox at bounding box center [470, 77] width 8 height 7
click at [469, 95] on p-checkbox at bounding box center [470, 94] width 8 height 7
click at [471, 79] on p-checkbox at bounding box center [470, 77] width 8 height 7
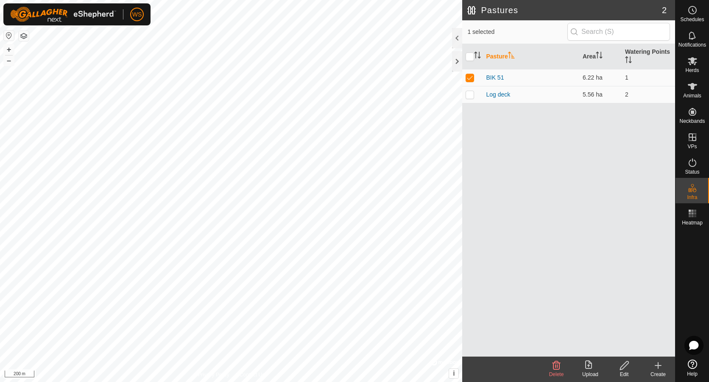
click at [658, 367] on icon at bounding box center [658, 366] width 0 height 6
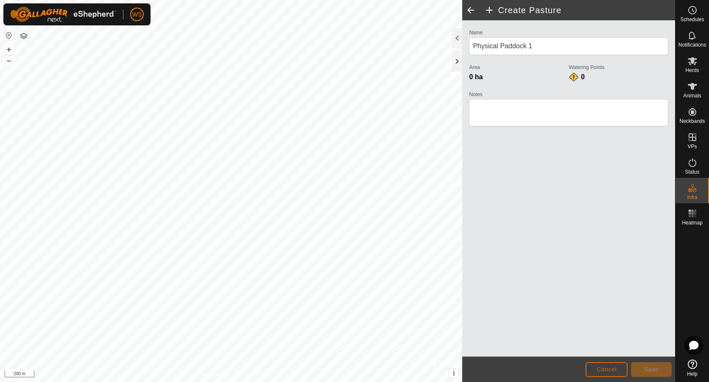
click at [614, 371] on span "Cancel" at bounding box center [607, 369] width 20 height 7
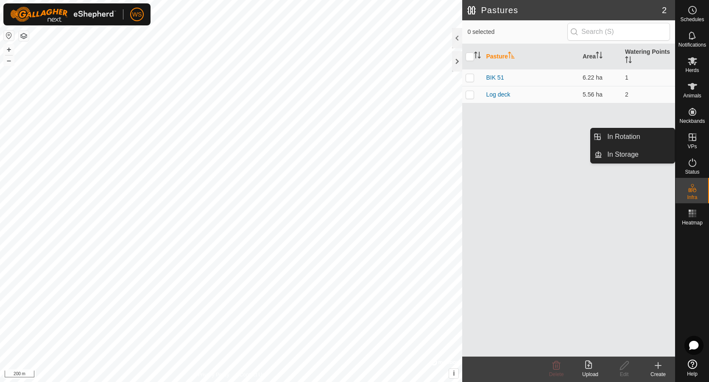
click at [698, 142] on es-virtualpaddocks-svg-icon at bounding box center [692, 138] width 15 height 14
click at [645, 141] on link "In Rotation" at bounding box center [638, 136] width 73 height 17
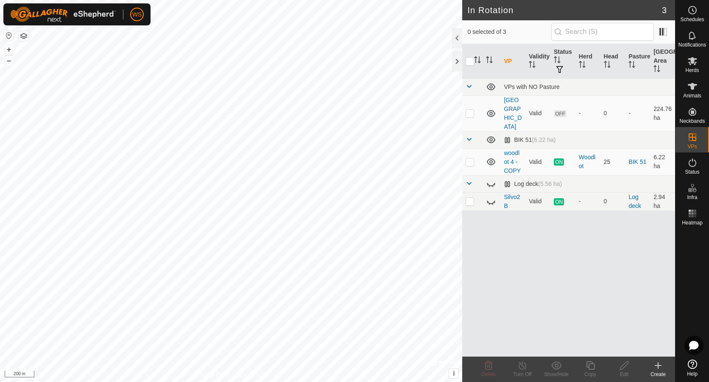
click at [656, 371] on div "Create" at bounding box center [658, 375] width 34 height 8
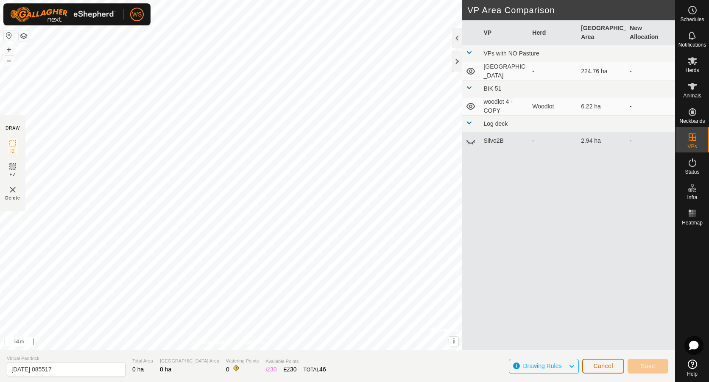
click at [610, 367] on span "Cancel" at bounding box center [603, 366] width 20 height 7
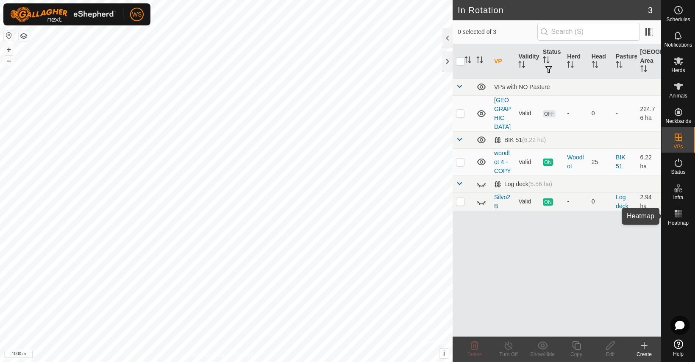
click at [678, 218] on icon at bounding box center [679, 214] width 10 height 10
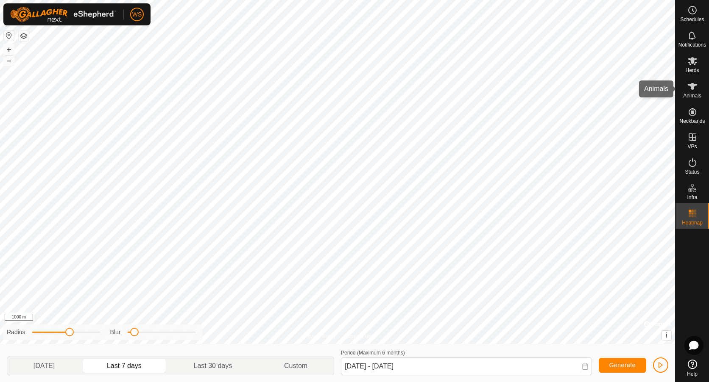
click at [693, 97] on span "Animals" at bounding box center [692, 95] width 18 height 5
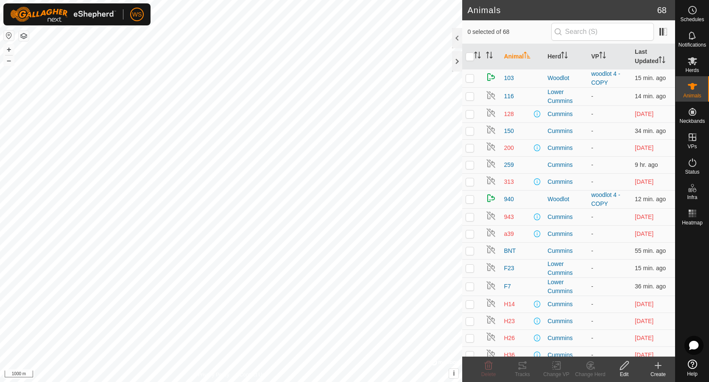
click at [656, 371] on div "Create" at bounding box center [658, 375] width 34 height 8
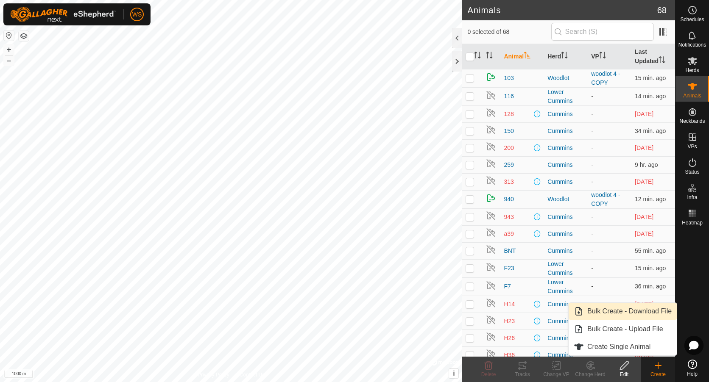
click at [644, 315] on link "Bulk Create - Download File" at bounding box center [623, 311] width 108 height 17
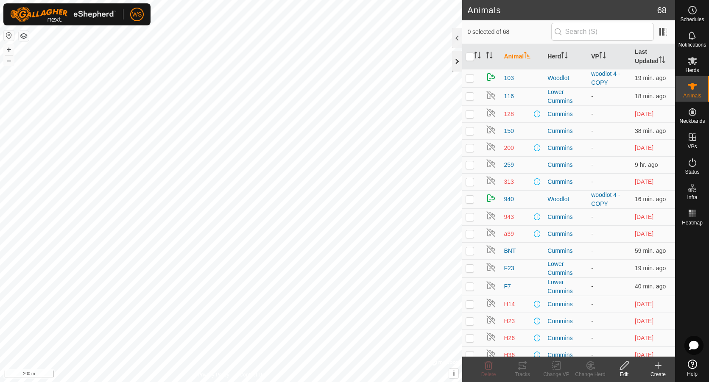
click at [454, 61] on div at bounding box center [457, 61] width 10 height 20
click at [25, 33] on button "button" at bounding box center [24, 36] width 10 height 10
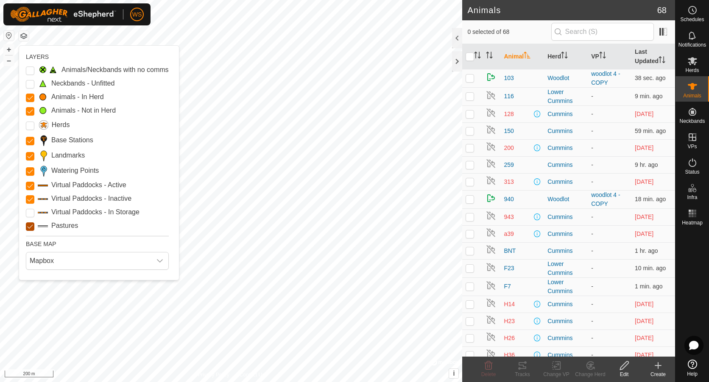
click at [30, 228] on input "Pastures" at bounding box center [30, 227] width 8 height 8
click at [30, 114] on Mob "Animals - Not in Herd" at bounding box center [30, 111] width 8 height 8
